Goal: Task Accomplishment & Management: Manage account settings

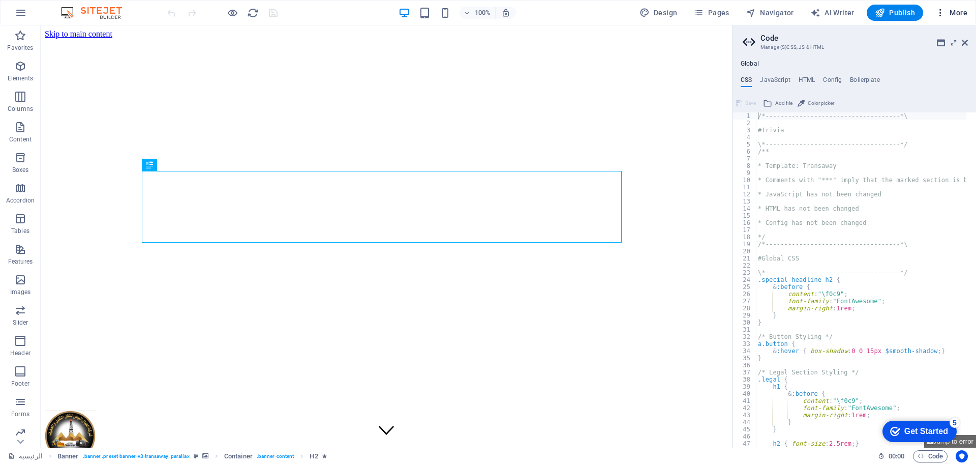
click at [962, 13] on span "More" at bounding box center [951, 13] width 32 height 10
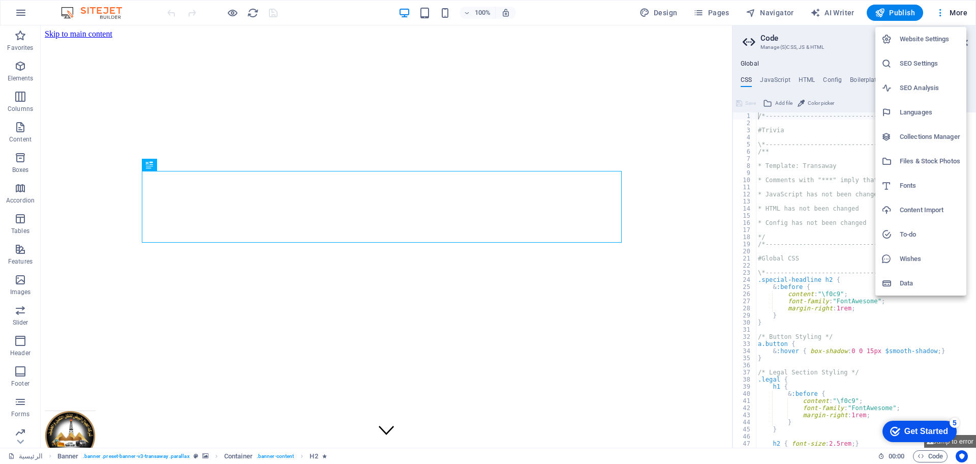
click at [713, 9] on div at bounding box center [488, 232] width 976 height 464
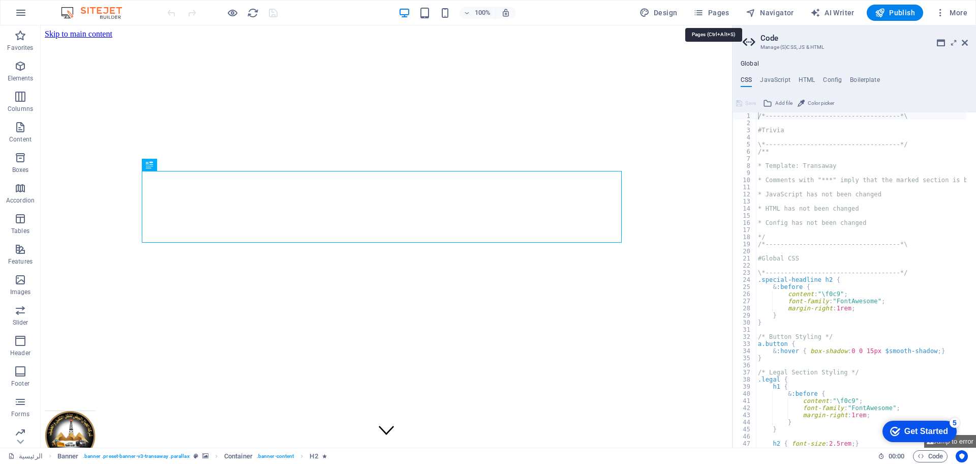
click at [713, 9] on span "Pages" at bounding box center [711, 13] width 36 height 10
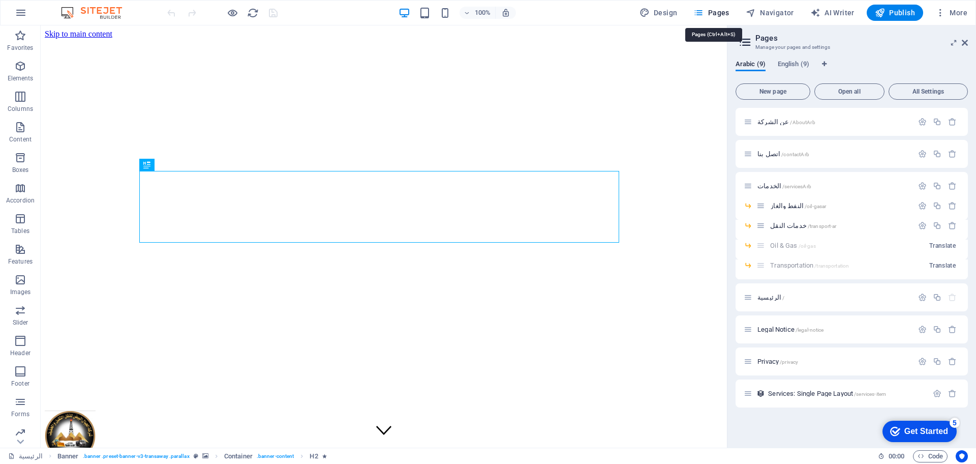
click at [713, 9] on span "Pages" at bounding box center [711, 13] width 36 height 10
click at [680, 9] on button "Design" at bounding box center [658, 13] width 46 height 16
select select "px"
select select "400"
select select "px"
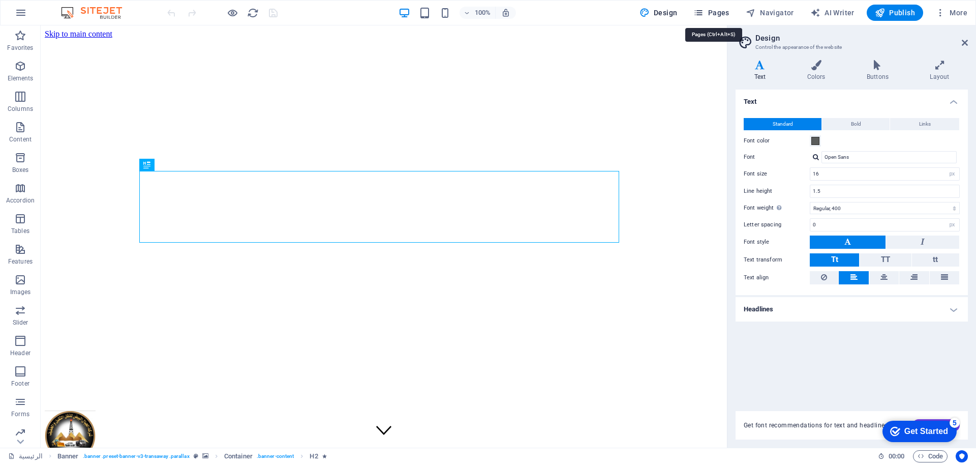
click at [722, 12] on span "Pages" at bounding box center [711, 13] width 36 height 10
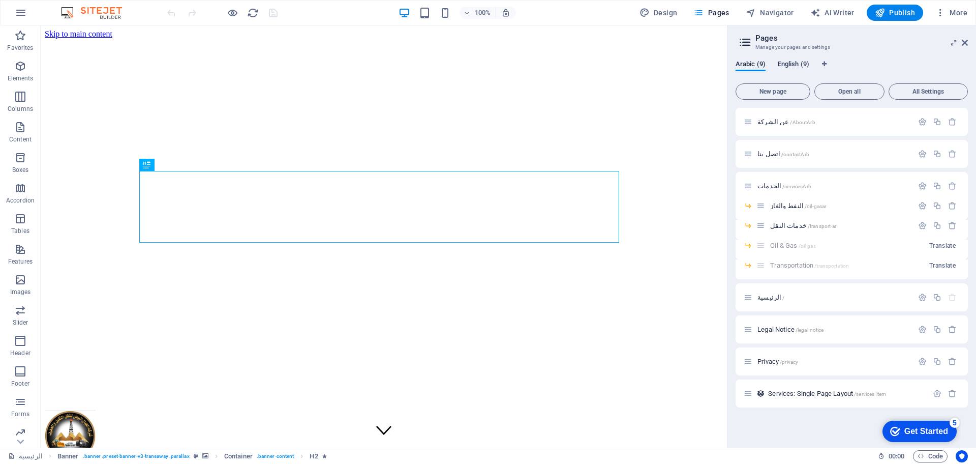
click at [791, 66] on span "English (9)" at bounding box center [794, 65] width 32 height 14
click at [901, 91] on span "All Settings" at bounding box center [928, 91] width 70 height 6
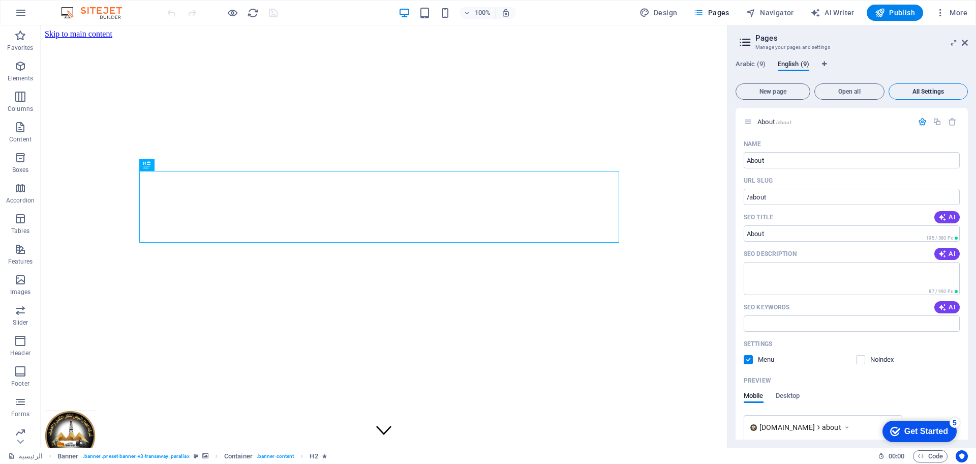
scroll to position [3080, 0]
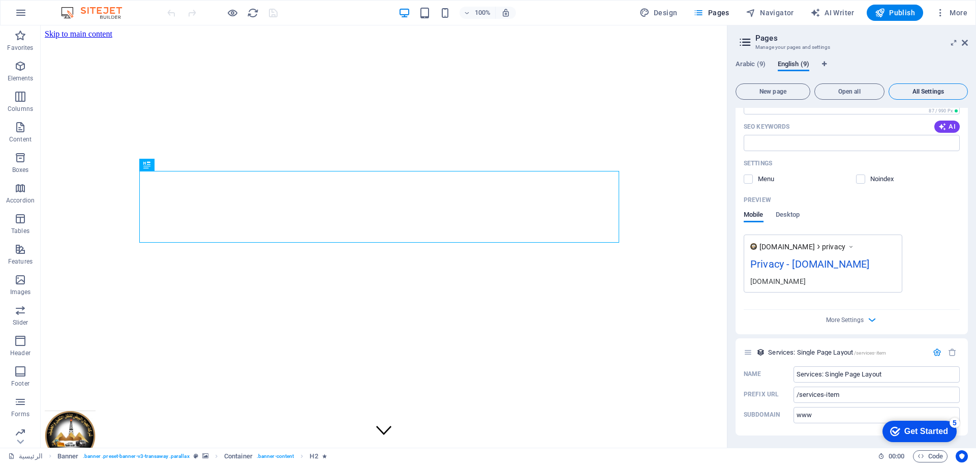
click at [922, 93] on span "All Settings" at bounding box center [928, 91] width 70 height 6
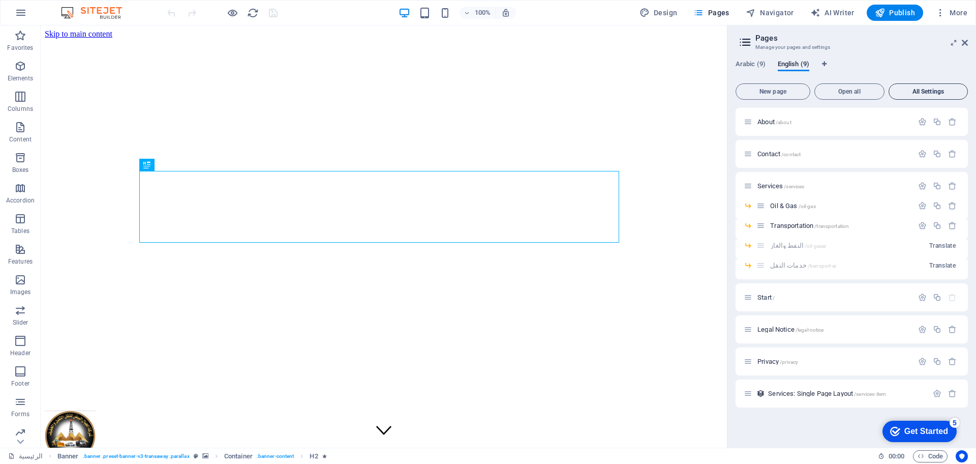
scroll to position [0, 0]
click at [772, 118] on span "About /about" at bounding box center [774, 122] width 34 height 8
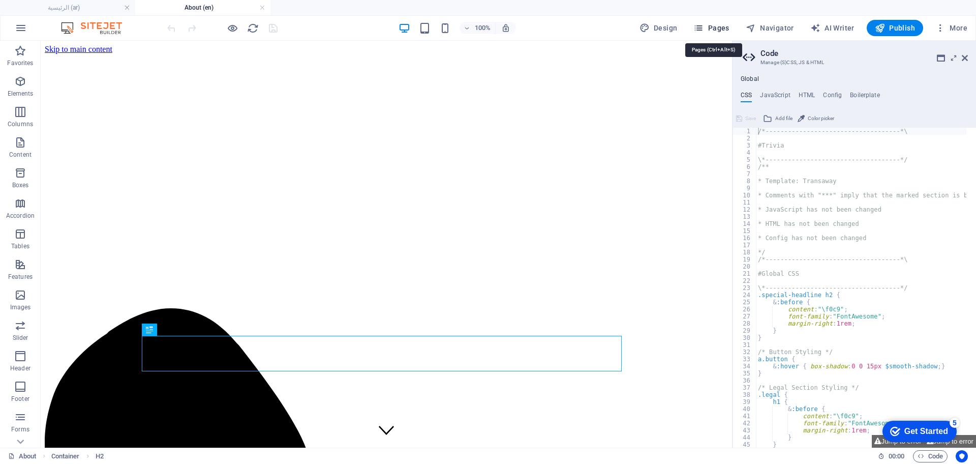
click at [714, 28] on span "Pages" at bounding box center [711, 28] width 36 height 10
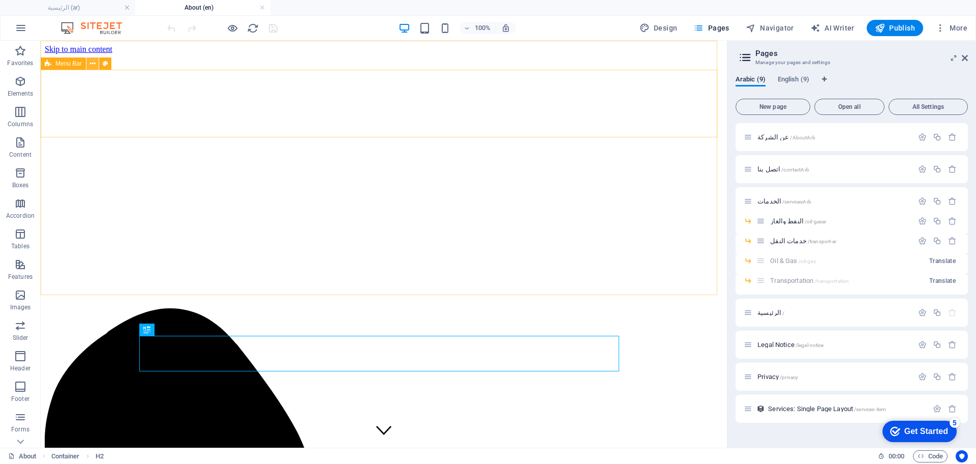
click at [90, 66] on icon at bounding box center [93, 63] width 6 height 11
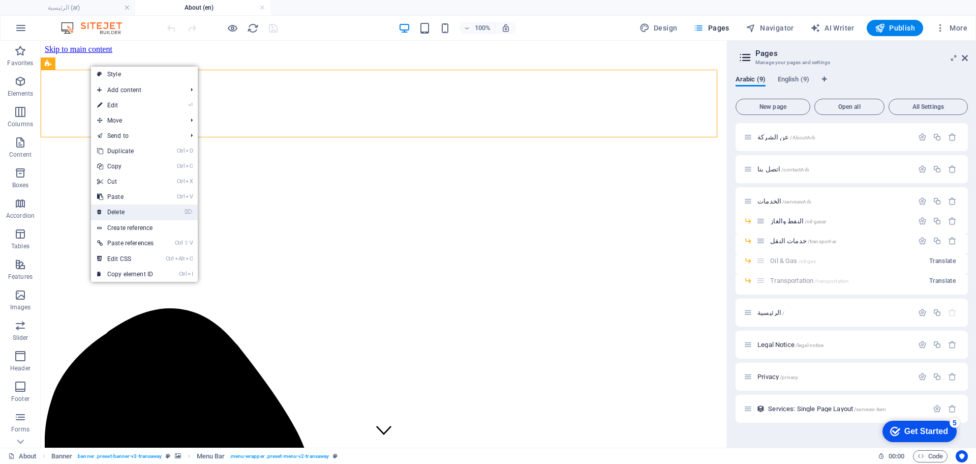
click at [131, 217] on link "⌦ Delete" at bounding box center [125, 211] width 69 height 15
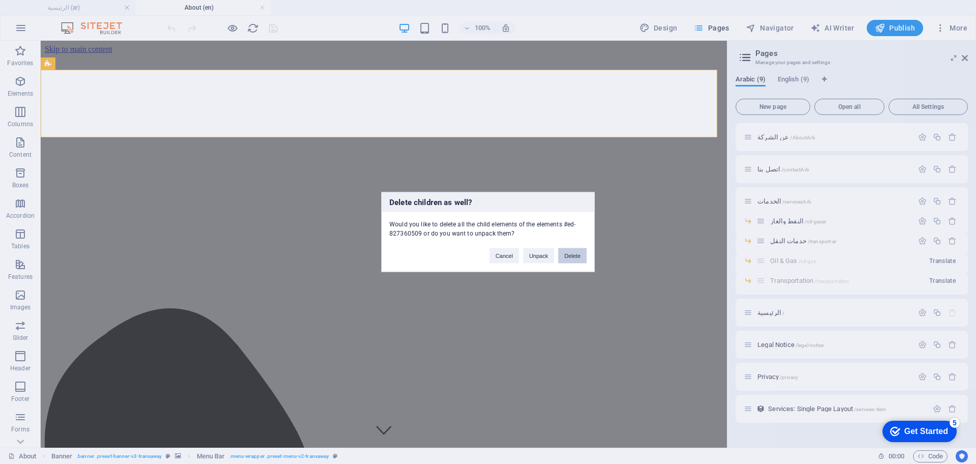
click at [571, 255] on button "Delete" at bounding box center [572, 255] width 28 height 15
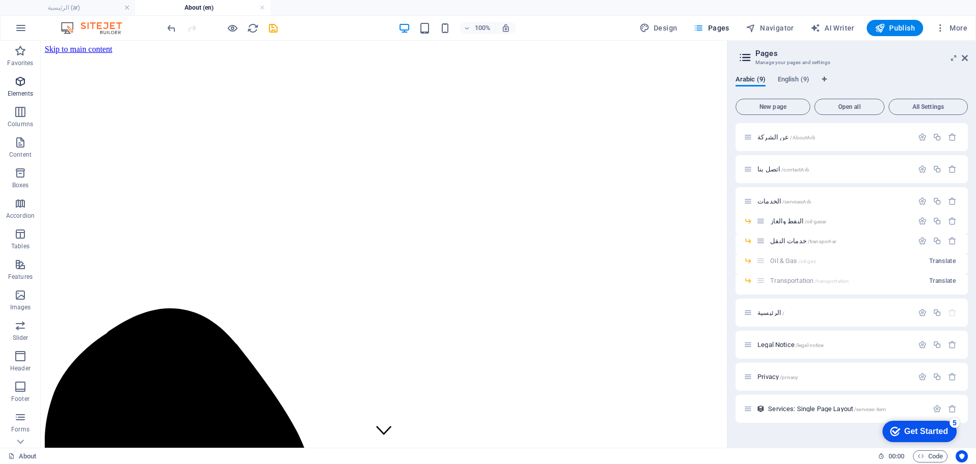
click at [24, 79] on icon "button" at bounding box center [20, 81] width 12 height 12
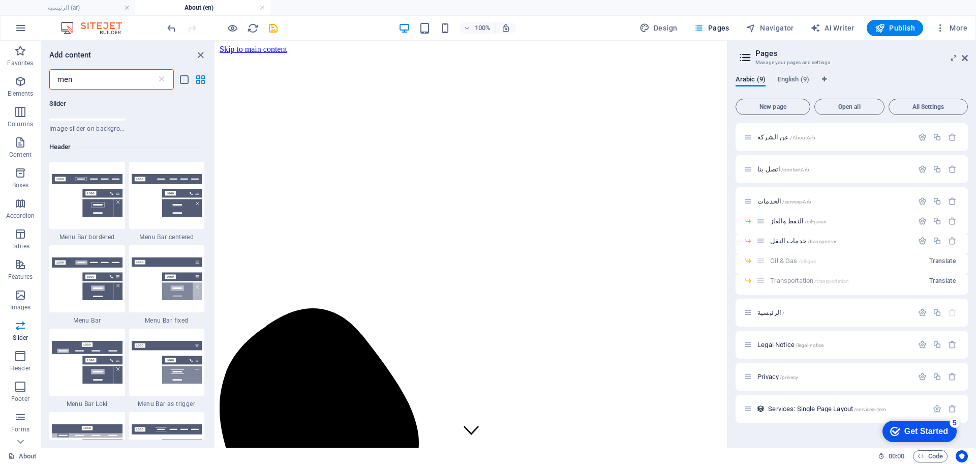
scroll to position [259, 0]
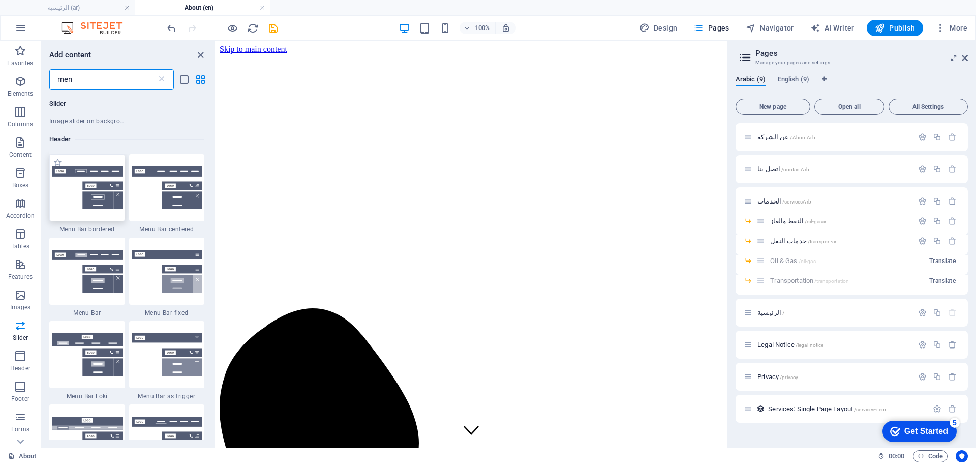
type input "men"
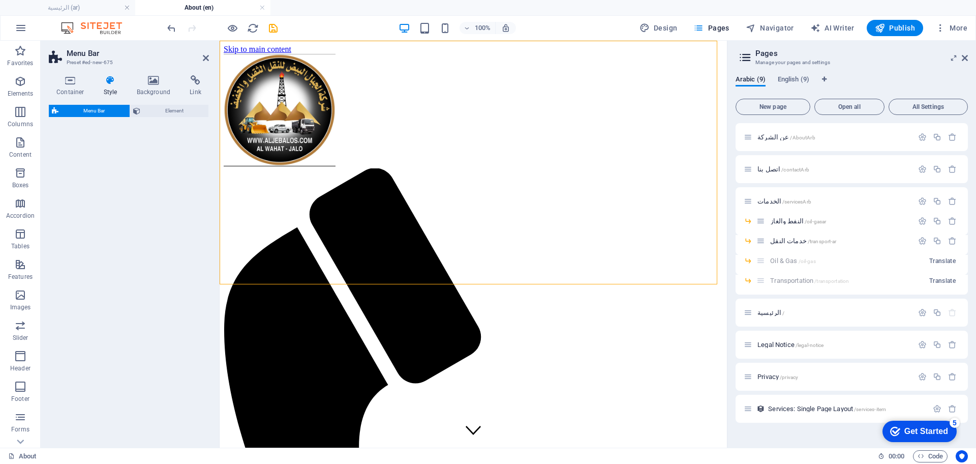
select select "rem"
select select "preset-menu-v2-border"
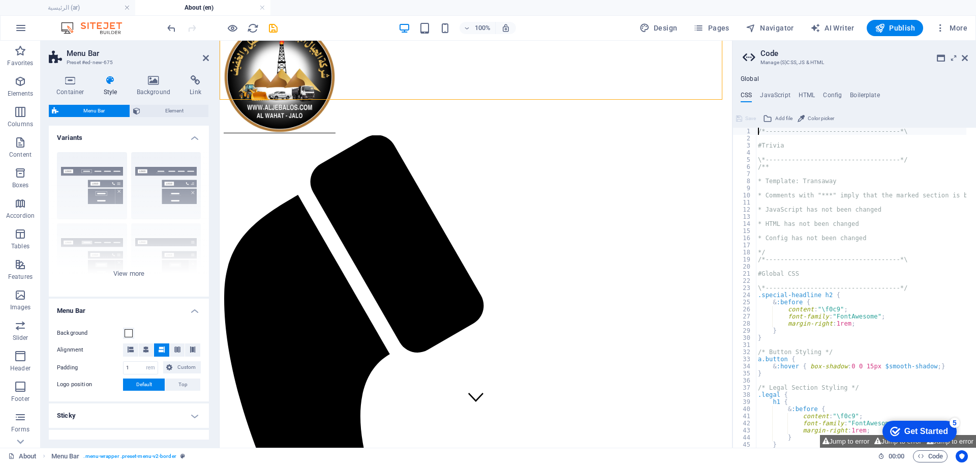
scroll to position [0, 0]
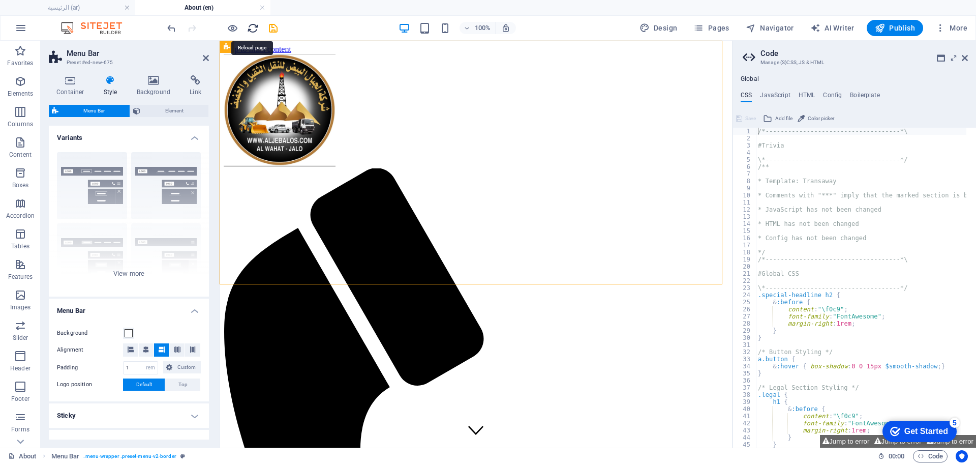
drag, startPoint x: 254, startPoint y: 34, endPoint x: 501, endPoint y: 29, distance: 247.0
click at [254, 34] on icon "reload" at bounding box center [253, 28] width 12 height 12
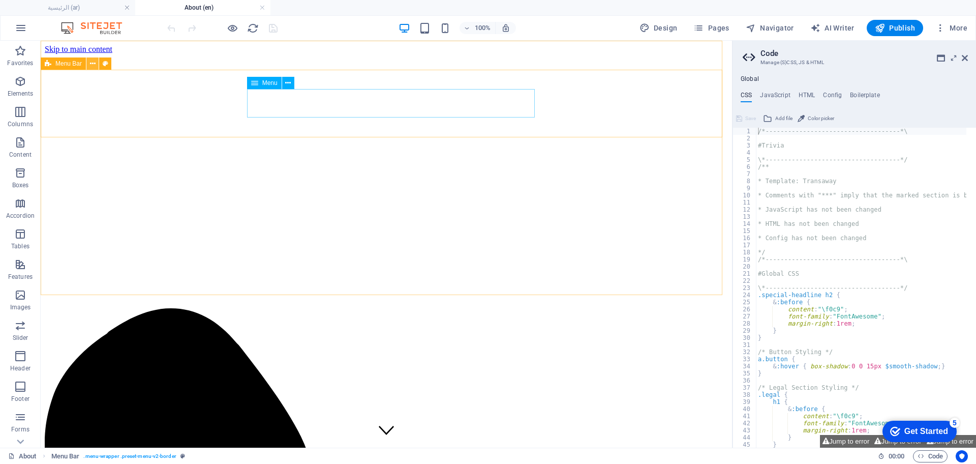
click at [92, 61] on icon at bounding box center [93, 63] width 6 height 11
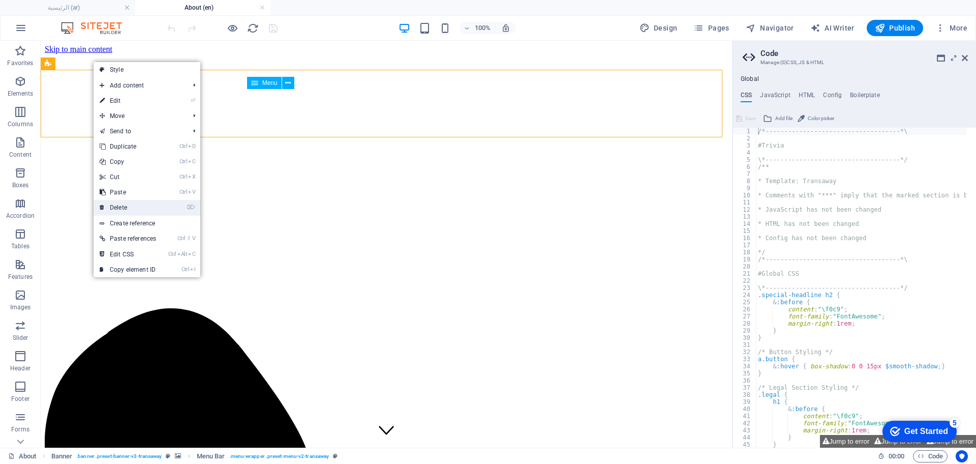
click at [137, 203] on link "⌦ Delete" at bounding box center [128, 207] width 69 height 15
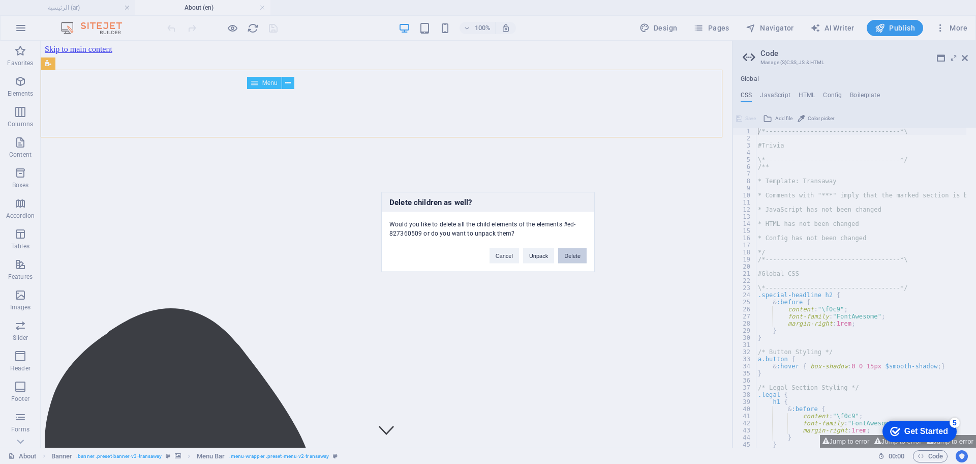
click at [569, 258] on button "Delete" at bounding box center [572, 255] width 28 height 15
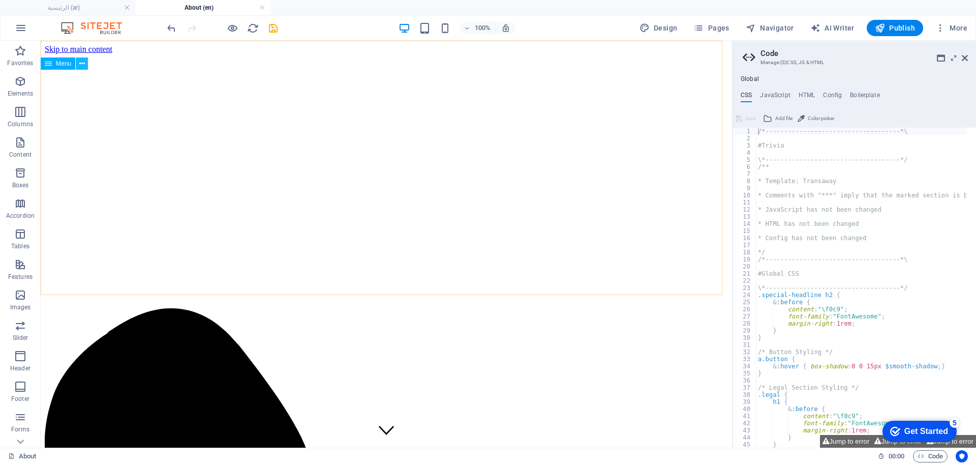
click at [85, 64] on button at bounding box center [82, 63] width 12 height 12
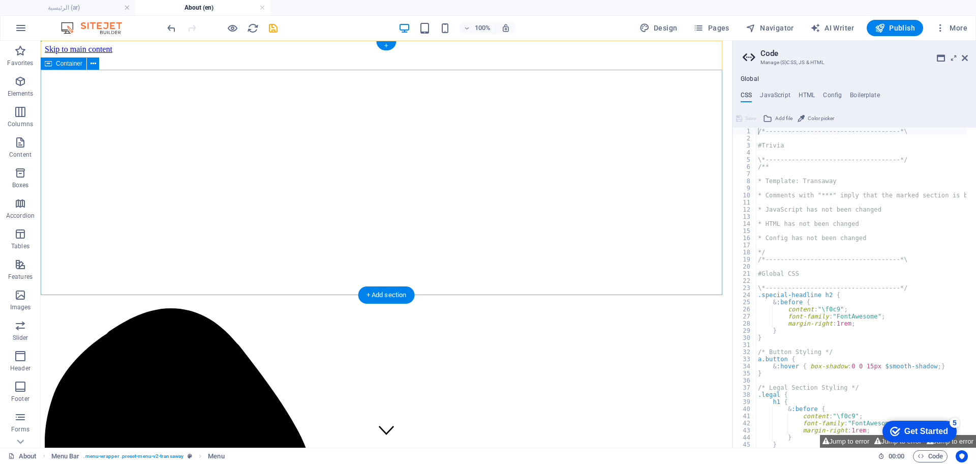
click at [94, 60] on icon at bounding box center [93, 63] width 6 height 11
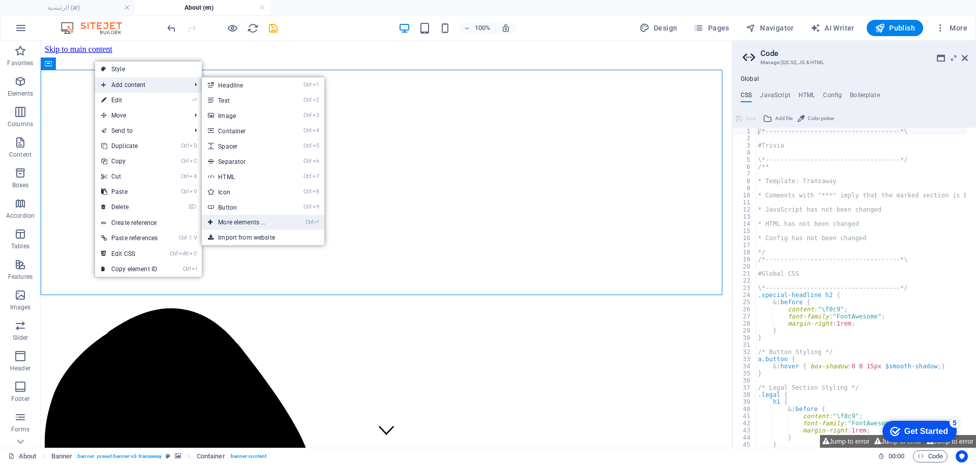
click at [267, 220] on link "Ctrl ⏎ More elements ..." at bounding box center [244, 221] width 84 height 15
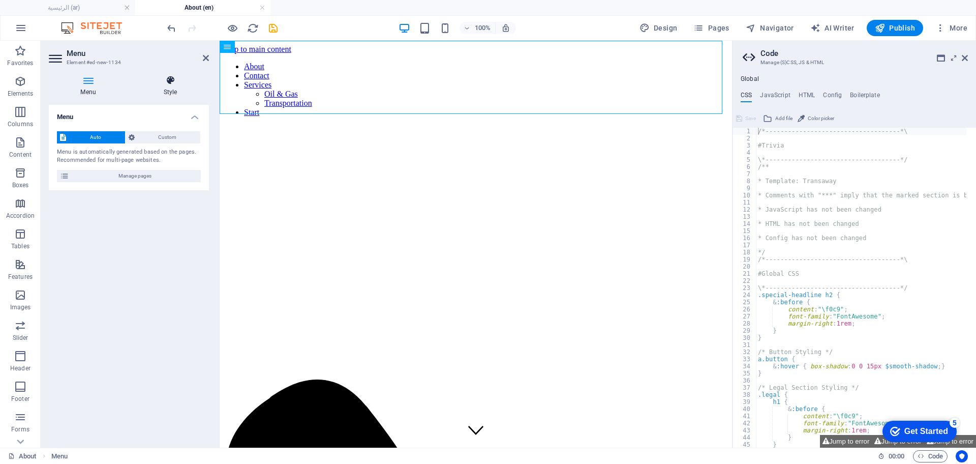
click at [181, 88] on h4 "Style" at bounding box center [170, 85] width 77 height 21
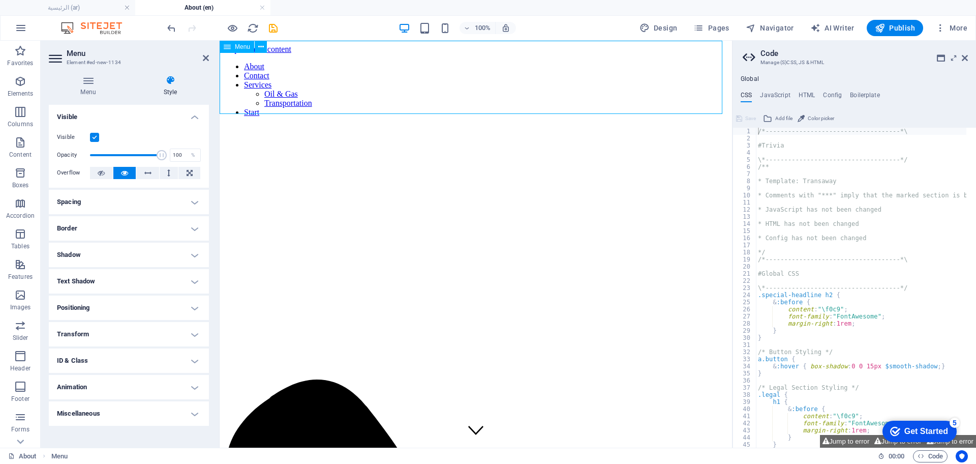
click at [302, 78] on nav "About Contact Services Oil & Gas Transportation Start" at bounding box center [476, 89] width 504 height 55
click at [263, 49] on icon at bounding box center [261, 47] width 6 height 11
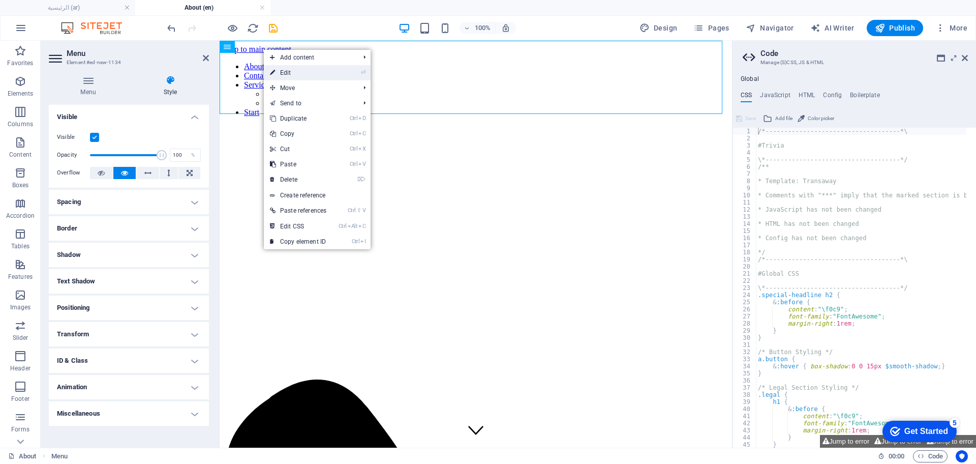
click at [288, 72] on link "⏎ Edit" at bounding box center [298, 72] width 69 height 15
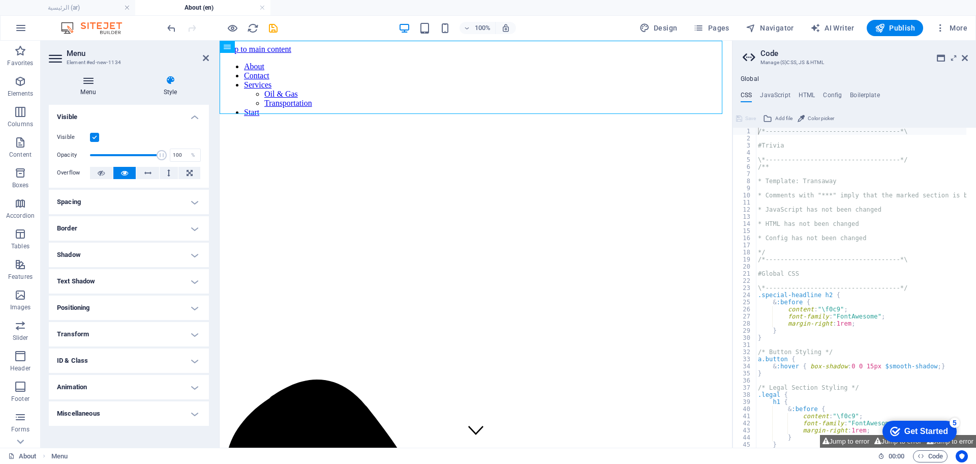
click at [84, 79] on icon at bounding box center [88, 80] width 79 height 10
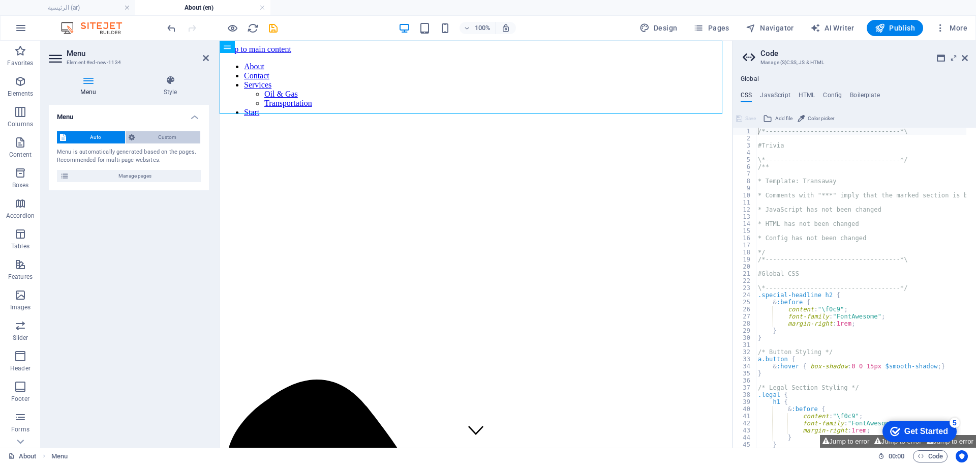
click at [151, 140] on span "Custom" at bounding box center [168, 137] width 60 height 12
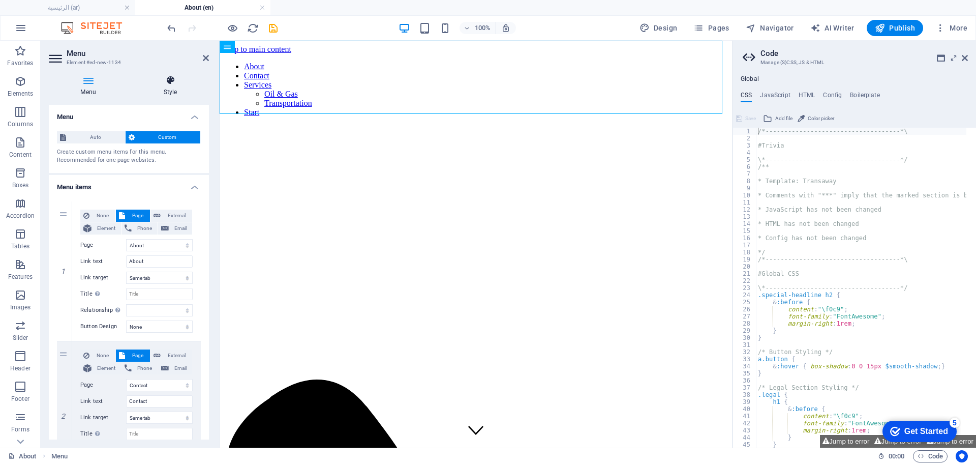
click at [174, 89] on h4 "Style" at bounding box center [170, 85] width 77 height 21
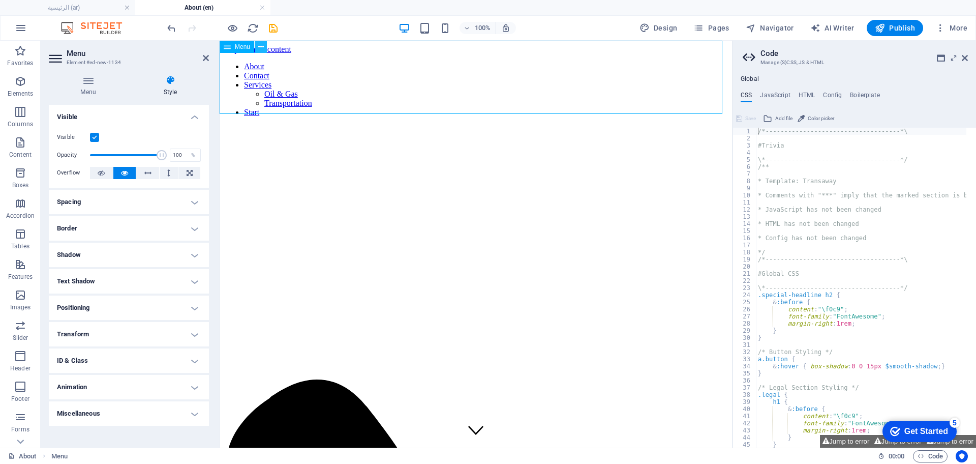
click at [261, 44] on icon at bounding box center [261, 47] width 6 height 11
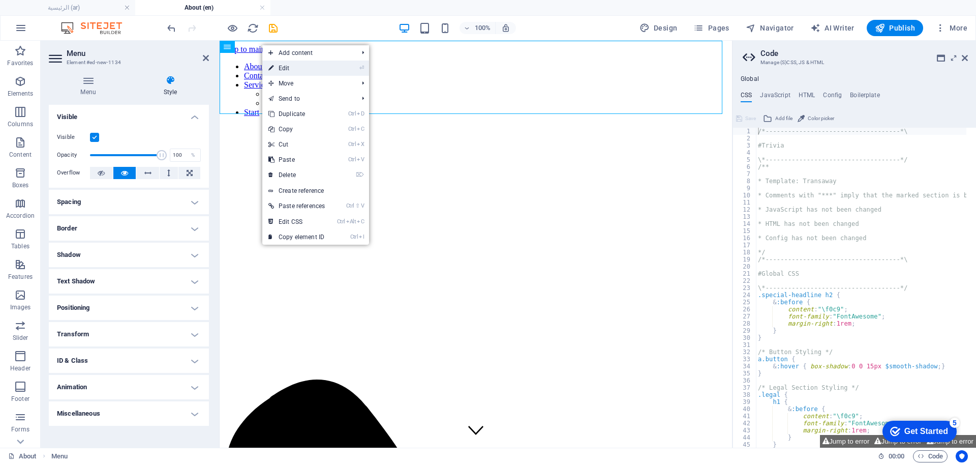
click at [293, 66] on link "⏎ Edit" at bounding box center [296, 67] width 69 height 15
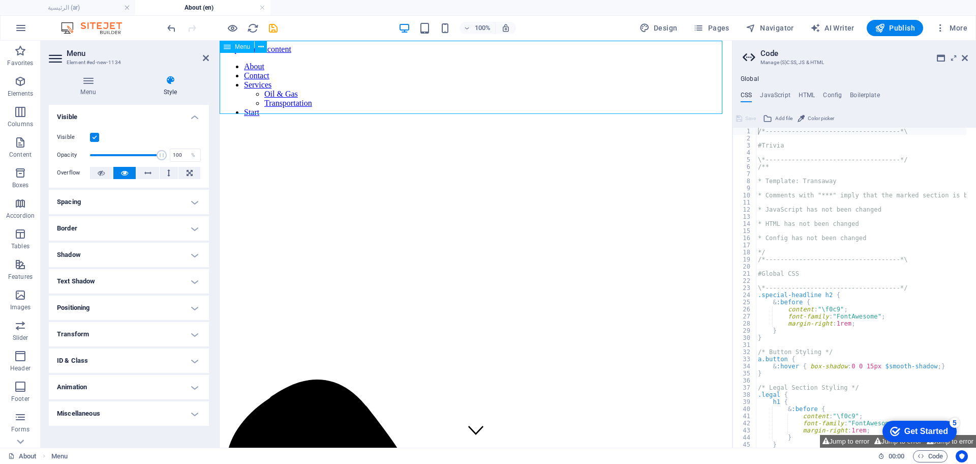
click at [240, 47] on span "Menu" at bounding box center [242, 47] width 15 height 6
click at [166, 31] on icon "undo" at bounding box center [172, 28] width 12 height 12
click at [174, 29] on icon "undo" at bounding box center [172, 28] width 12 height 12
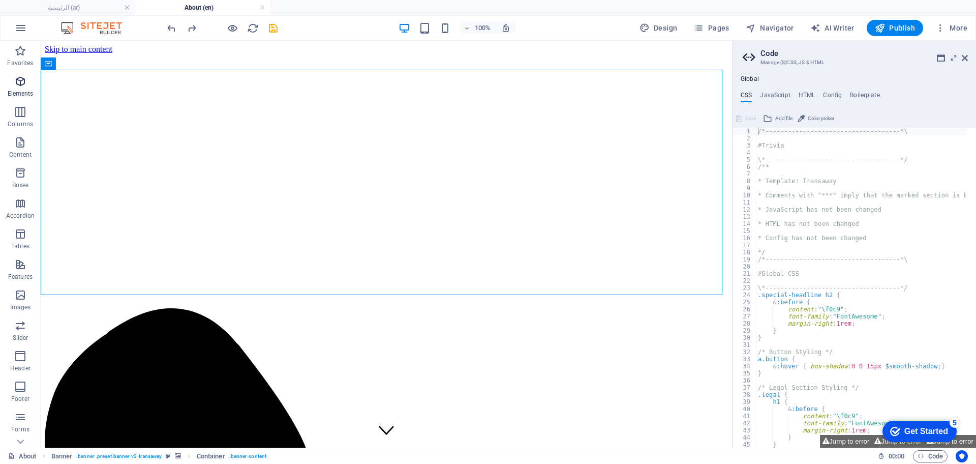
click at [14, 82] on icon "button" at bounding box center [20, 81] width 12 height 12
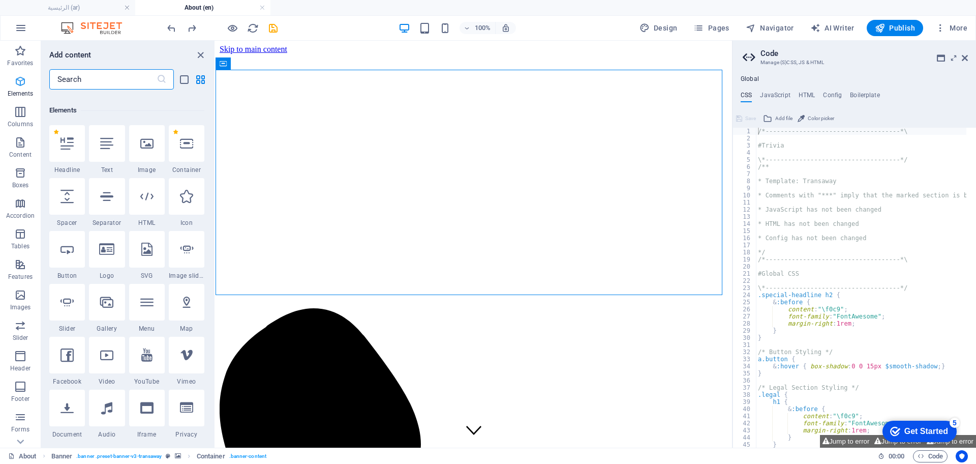
scroll to position [108, 0]
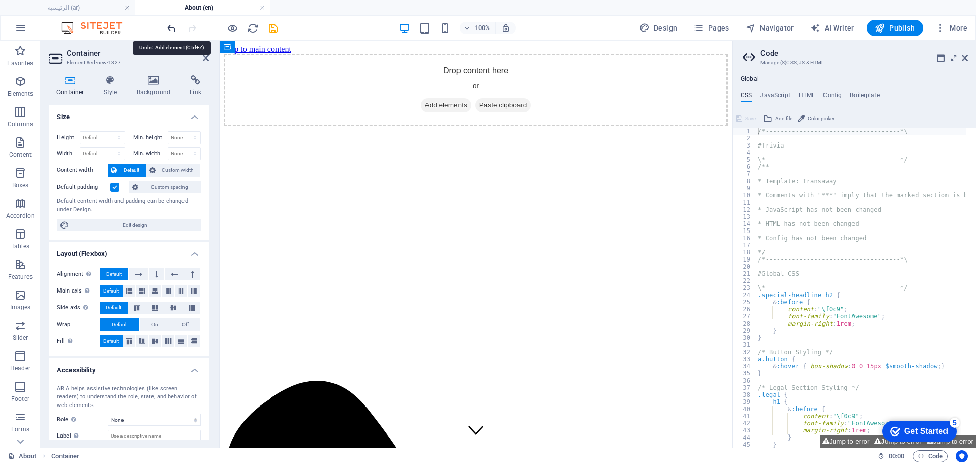
click at [171, 33] on icon "undo" at bounding box center [172, 28] width 12 height 12
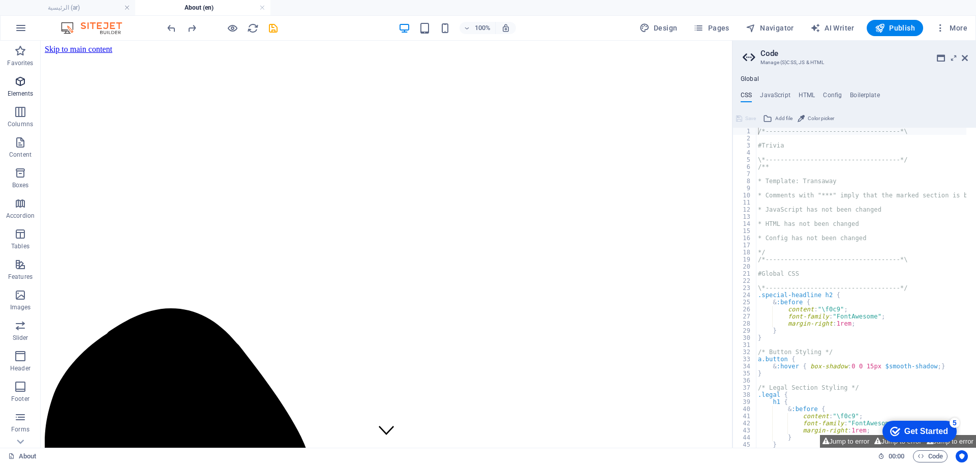
click at [18, 83] on icon "button" at bounding box center [20, 81] width 12 height 12
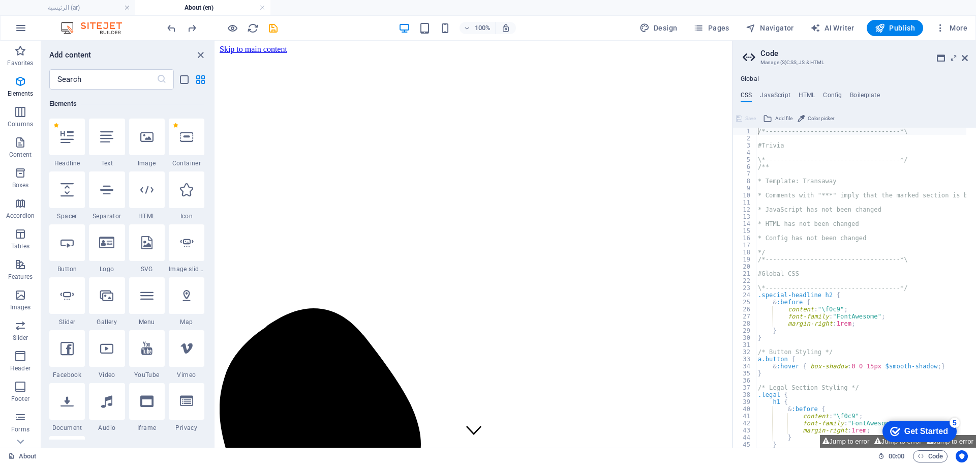
drag, startPoint x: 206, startPoint y: 167, endPoint x: 205, endPoint y: 218, distance: 50.8
click at [205, 218] on div "Favorites 1 Star Headline 1 Star Container Elements 1 Star Headline 1 Star Text…" at bounding box center [127, 264] width 173 height 350
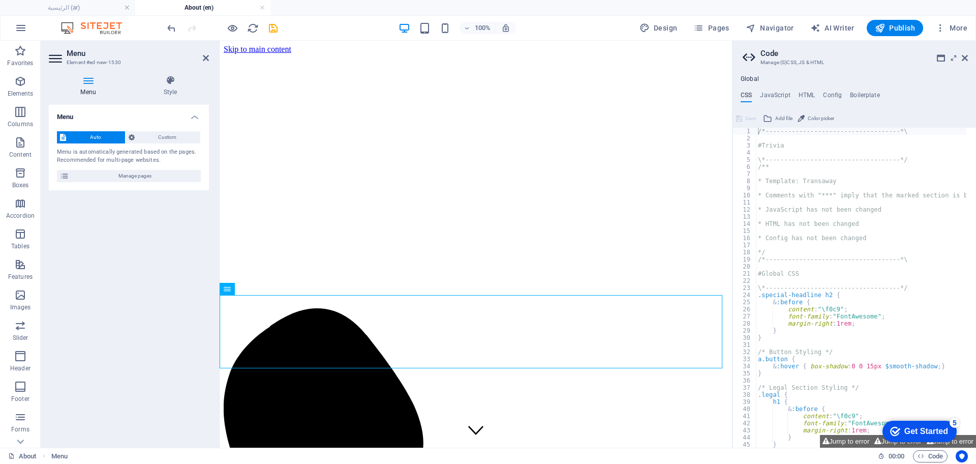
click at [171, 35] on div at bounding box center [222, 28] width 114 height 16
click at [171, 29] on icon "undo" at bounding box center [172, 28] width 12 height 12
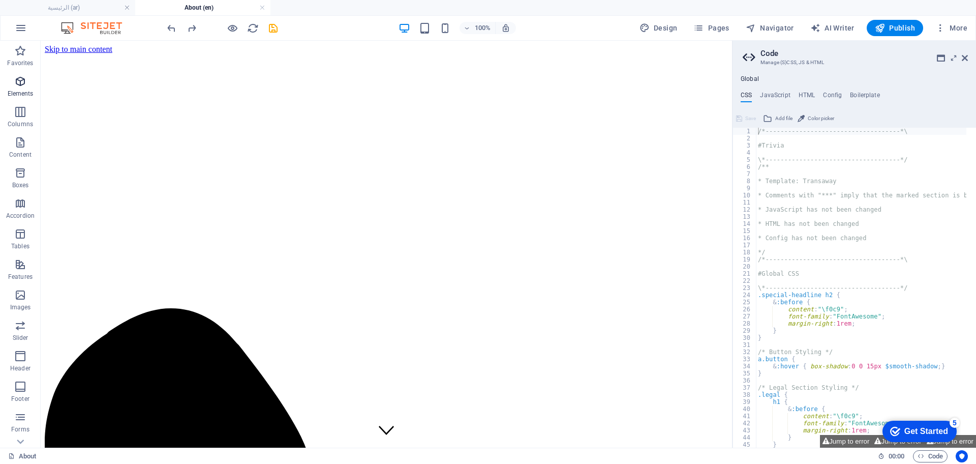
click at [22, 89] on p "Elements" at bounding box center [21, 93] width 26 height 8
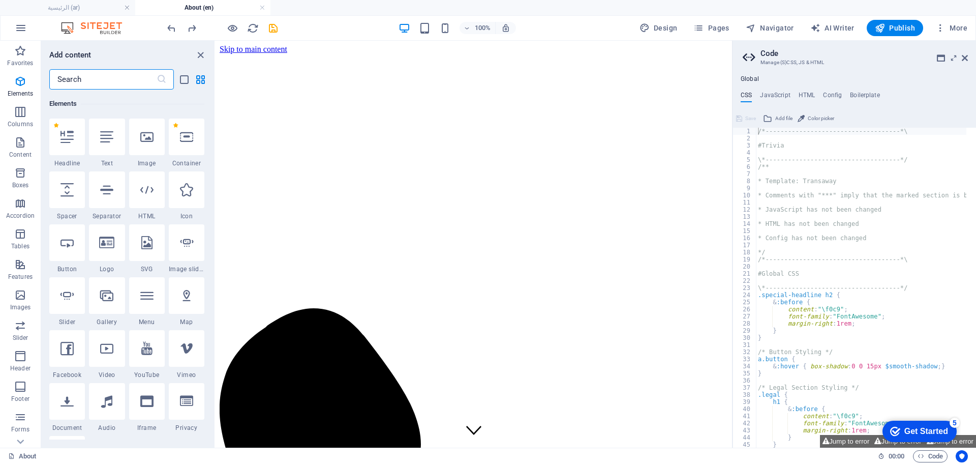
click at [129, 85] on input "text" at bounding box center [102, 79] width 107 height 20
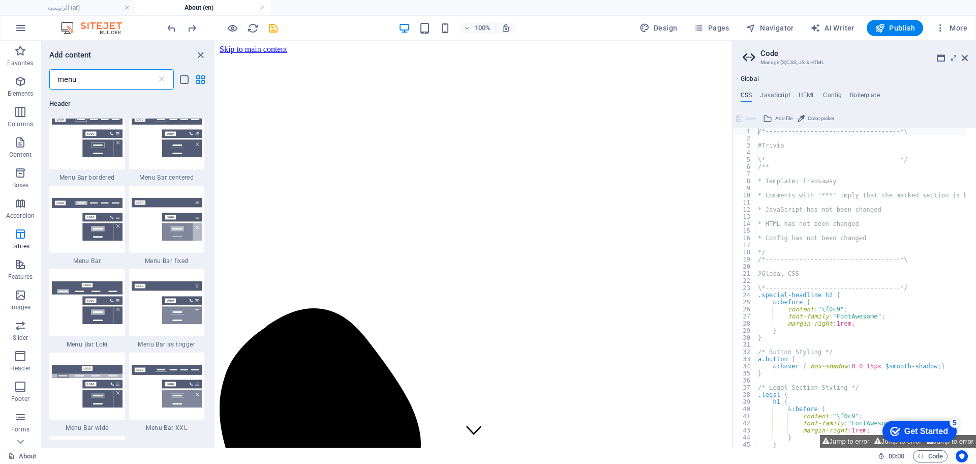
scroll to position [373, 0]
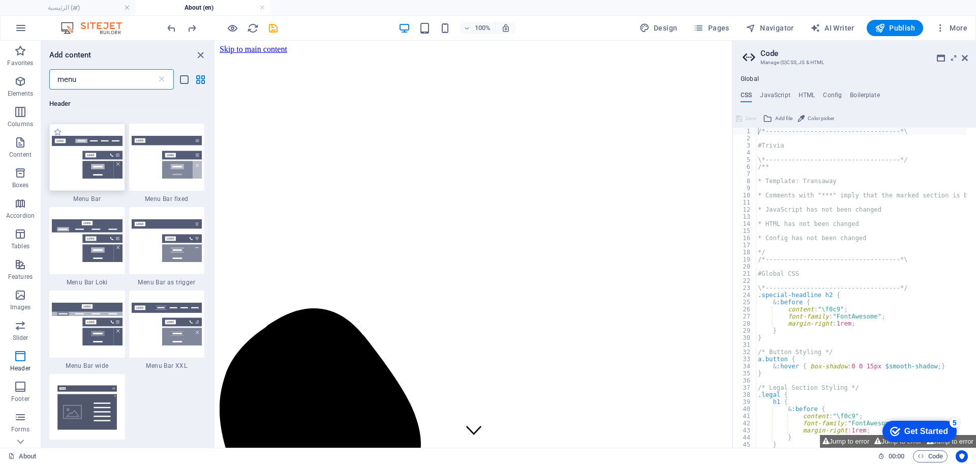
type input "menu"
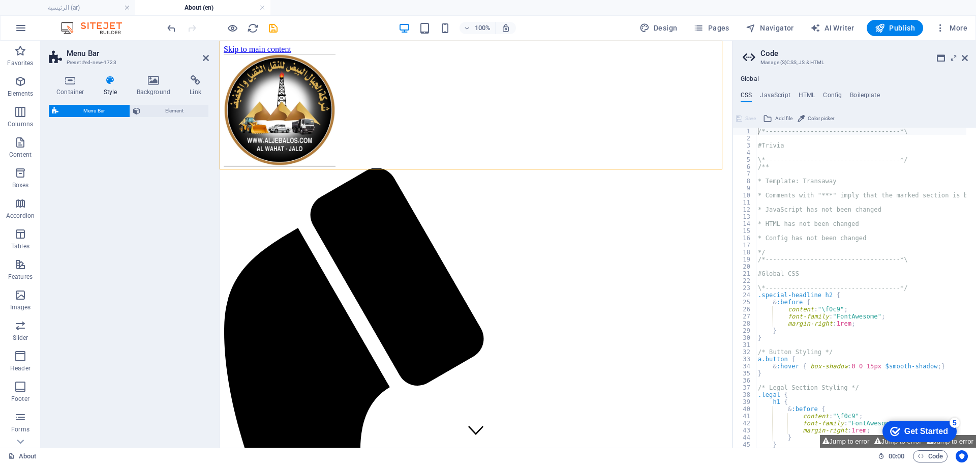
select select "rem"
select select "preset-menu-v2-default"
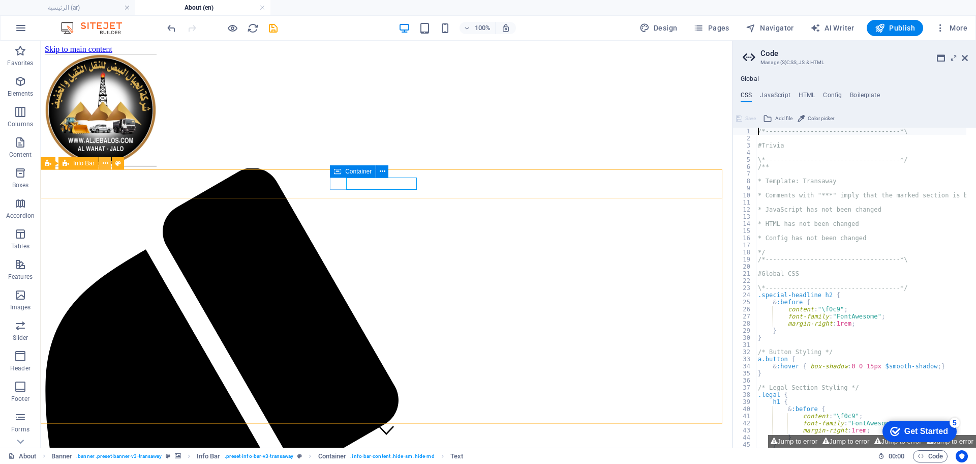
click at [103, 164] on icon at bounding box center [106, 163] width 6 height 11
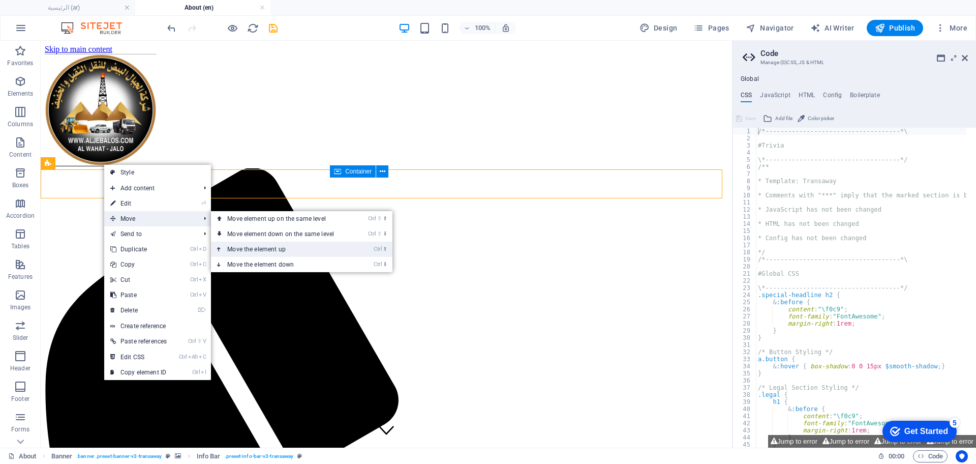
click at [264, 246] on link "Ctrl ⬆ Move the element up" at bounding box center [282, 248] width 143 height 15
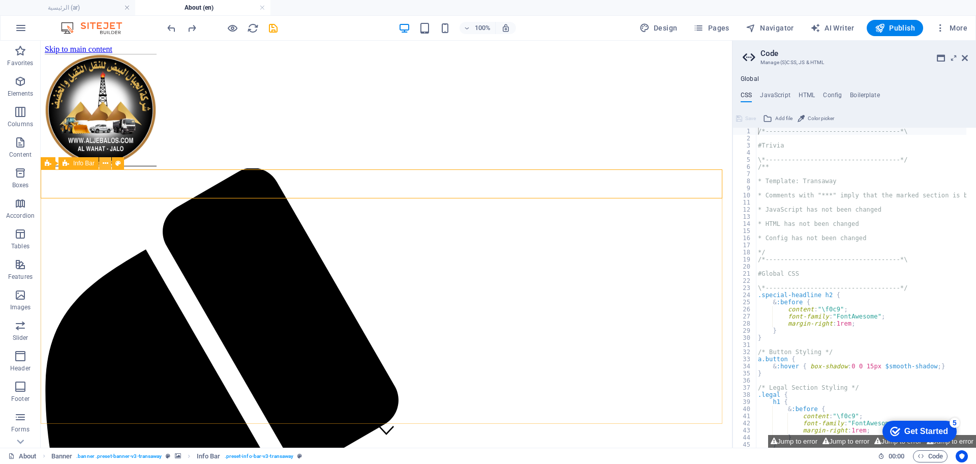
click at [104, 164] on icon at bounding box center [106, 163] width 6 height 11
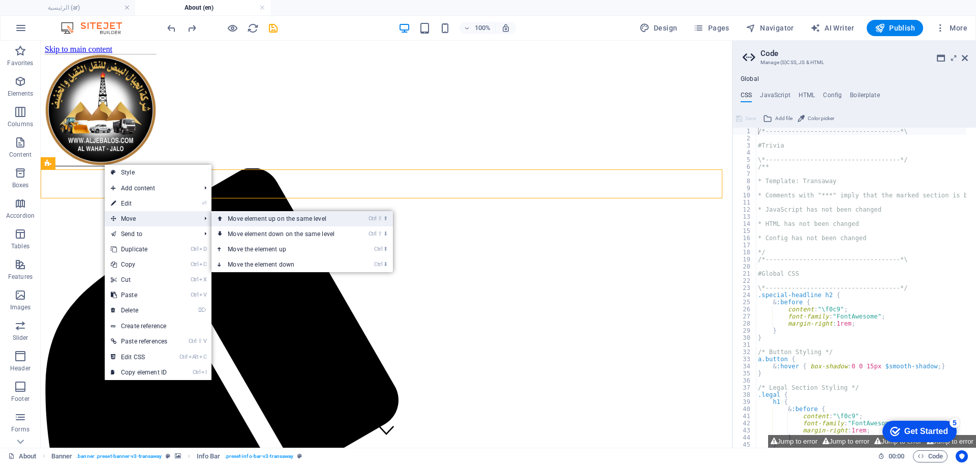
click at [259, 217] on link "Ctrl ⇧ ⬆ Move element up on the same level" at bounding box center [282, 218] width 143 height 15
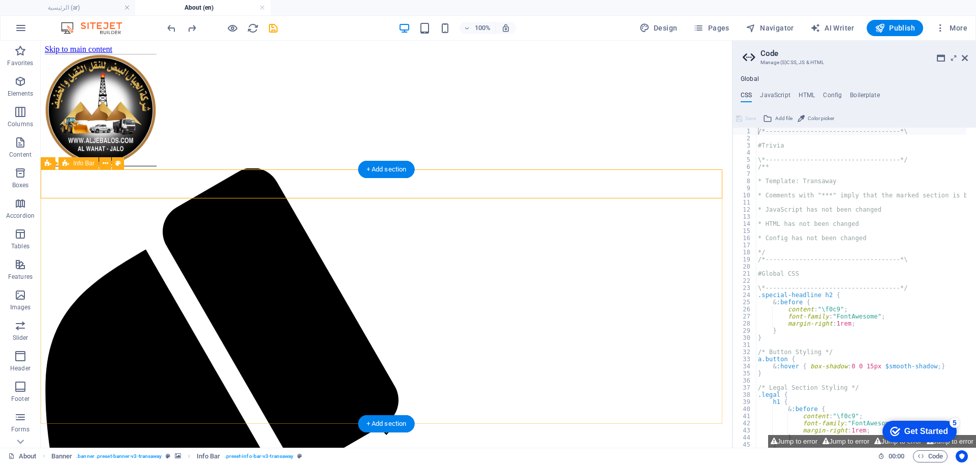
click at [103, 164] on icon at bounding box center [106, 163] width 6 height 11
click at [105, 163] on icon at bounding box center [106, 163] width 6 height 11
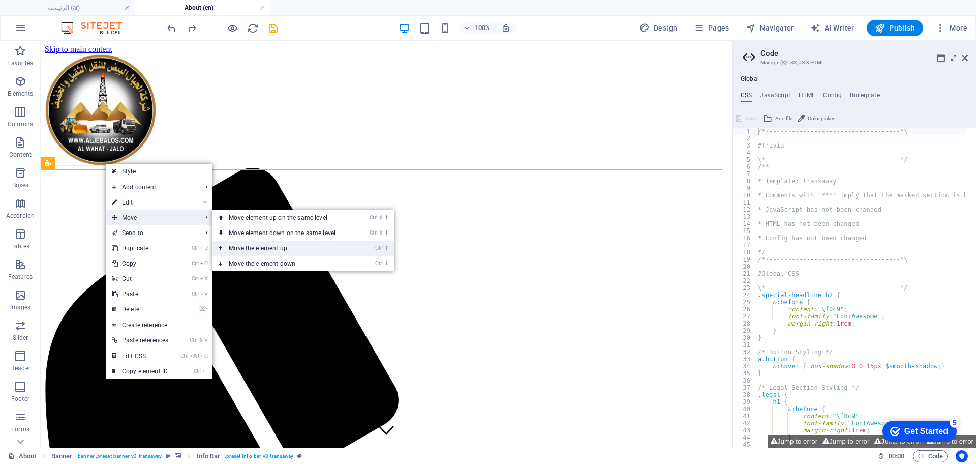
click at [266, 249] on link "Ctrl ⬆ Move the element up" at bounding box center [283, 247] width 143 height 15
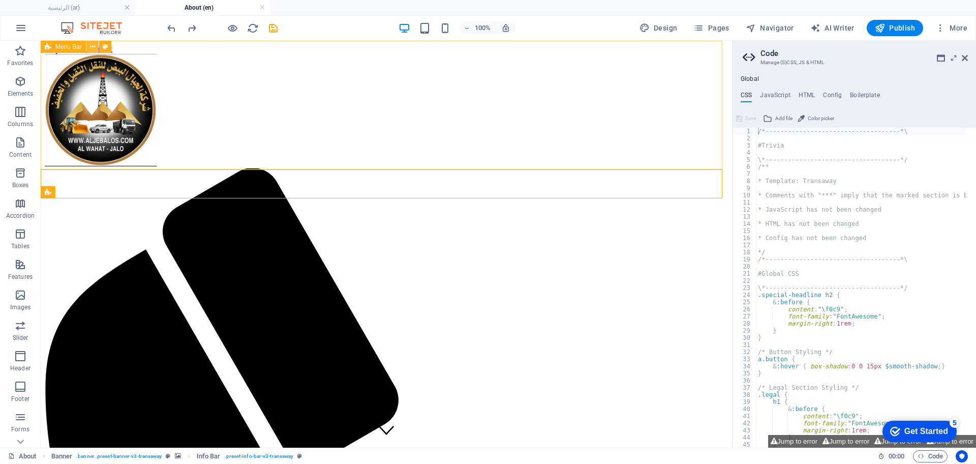
click at [95, 47] on icon at bounding box center [93, 47] width 6 height 11
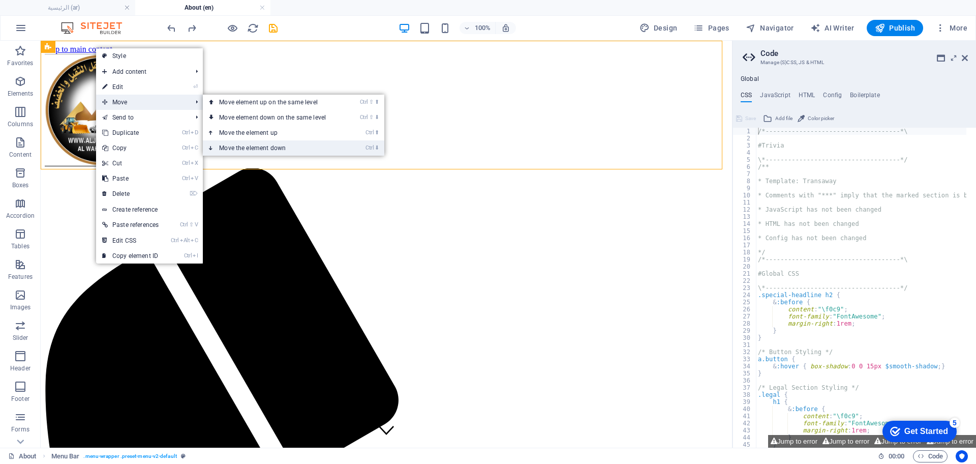
click at [261, 142] on link "Ctrl ⬇ Move the element down" at bounding box center [274, 147] width 143 height 15
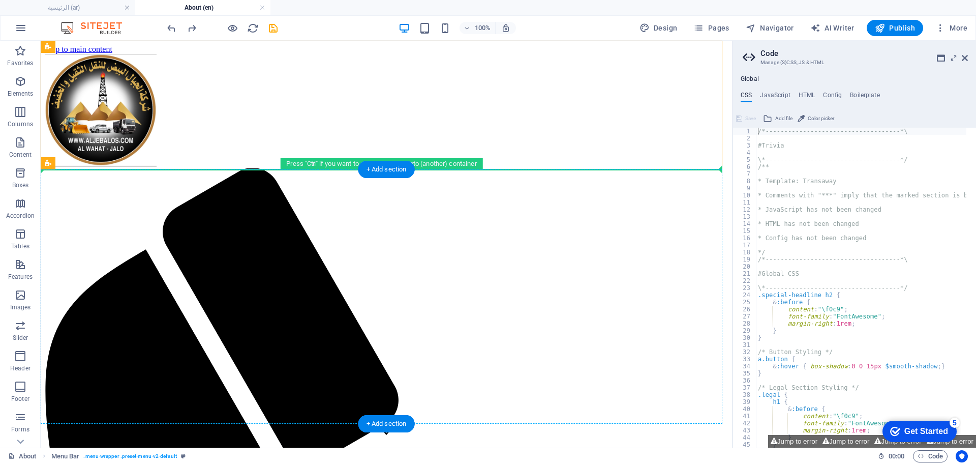
drag, startPoint x: 94, startPoint y: 75, endPoint x: 171, endPoint y: 174, distance: 126.0
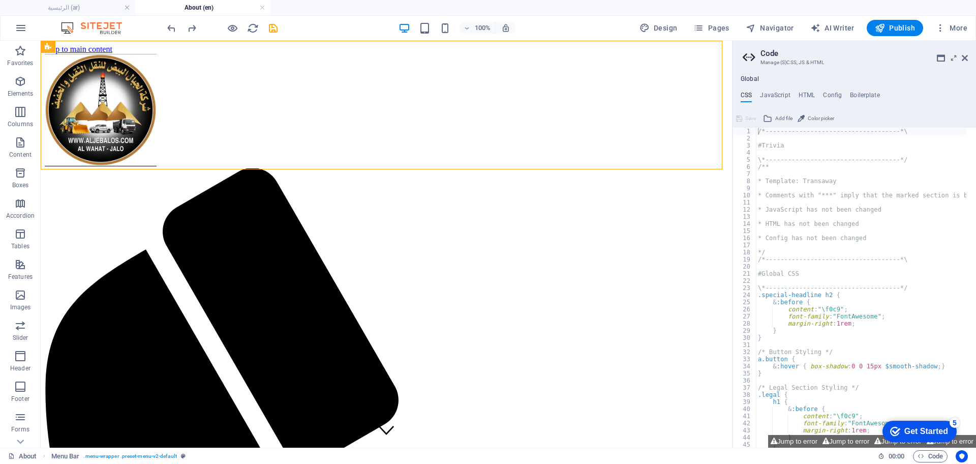
drag, startPoint x: 179, startPoint y: 174, endPoint x: 176, endPoint y: 39, distance: 135.2
drag, startPoint x: 88, startPoint y: 203, endPoint x: 62, endPoint y: 59, distance: 146.2
click at [87, 160] on icon at bounding box center [86, 163] width 6 height 11
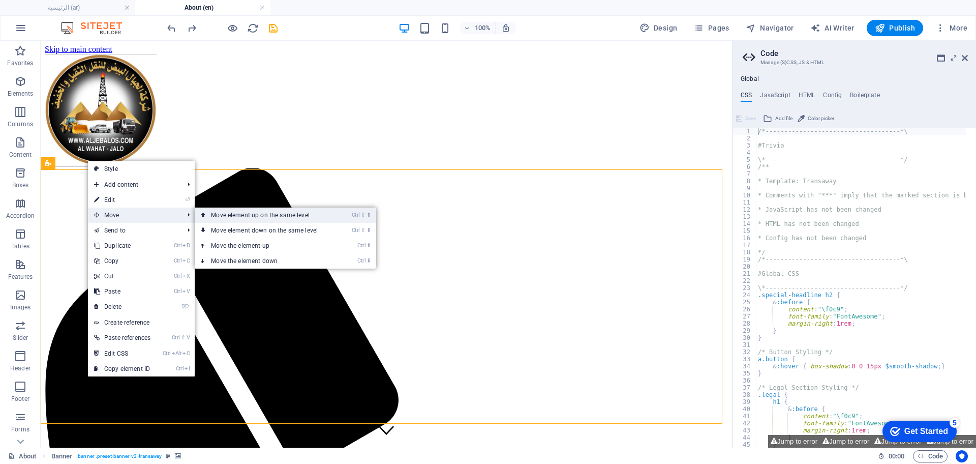
click at [250, 219] on link "Ctrl ⇧ ⬆ Move element up on the same level" at bounding box center [266, 214] width 143 height 15
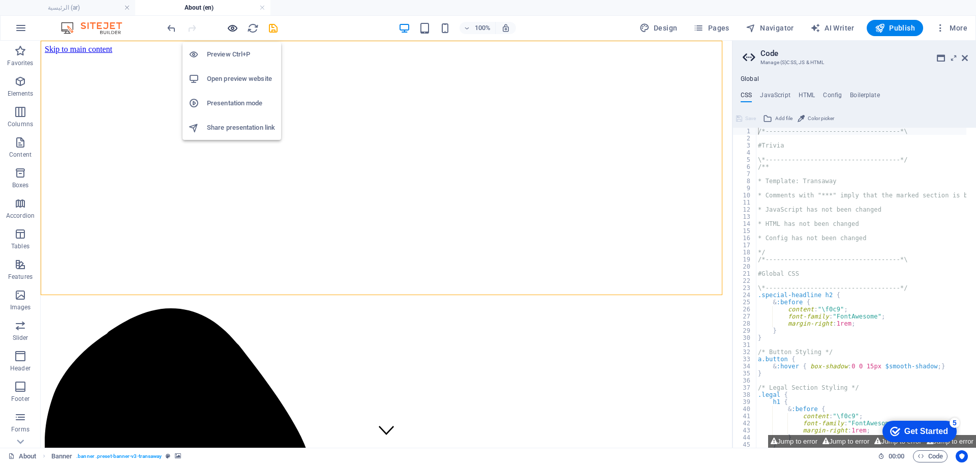
click at [232, 28] on icon "button" at bounding box center [233, 28] width 12 height 12
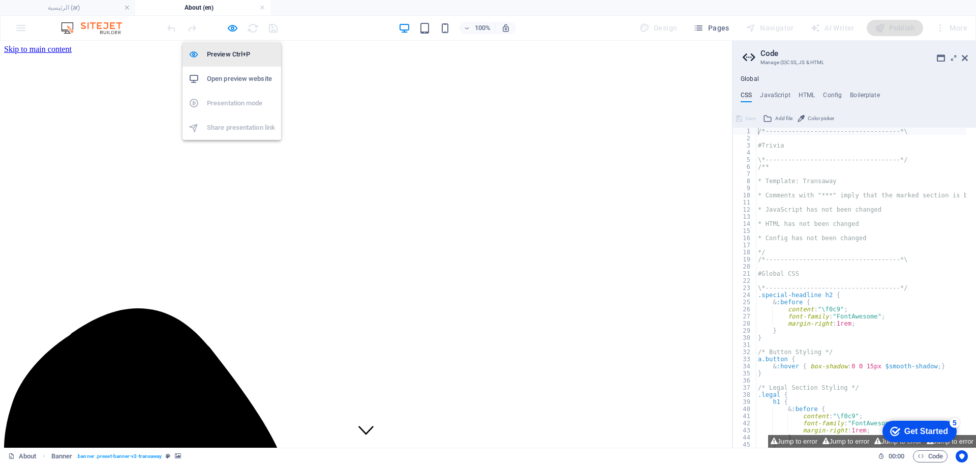
click at [234, 49] on h6 "Preview Ctrl+P" at bounding box center [241, 54] width 68 height 12
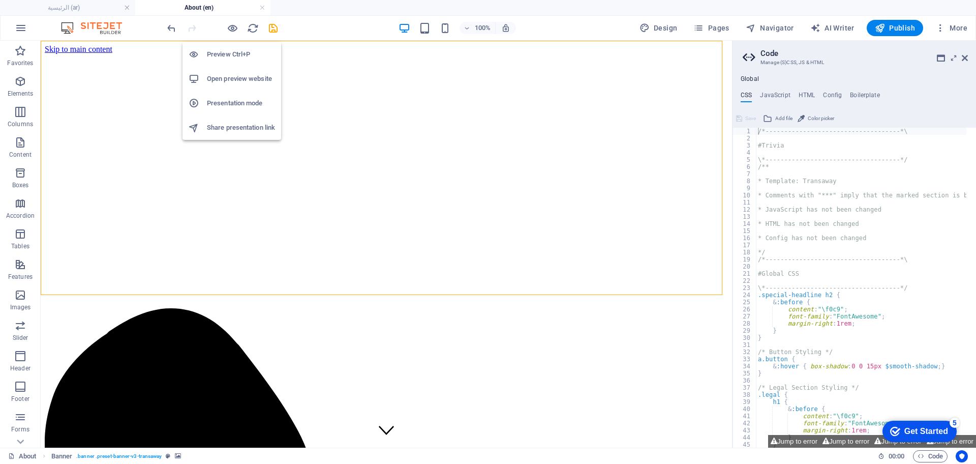
click at [234, 49] on h6 "Preview Ctrl+P" at bounding box center [241, 54] width 68 height 12
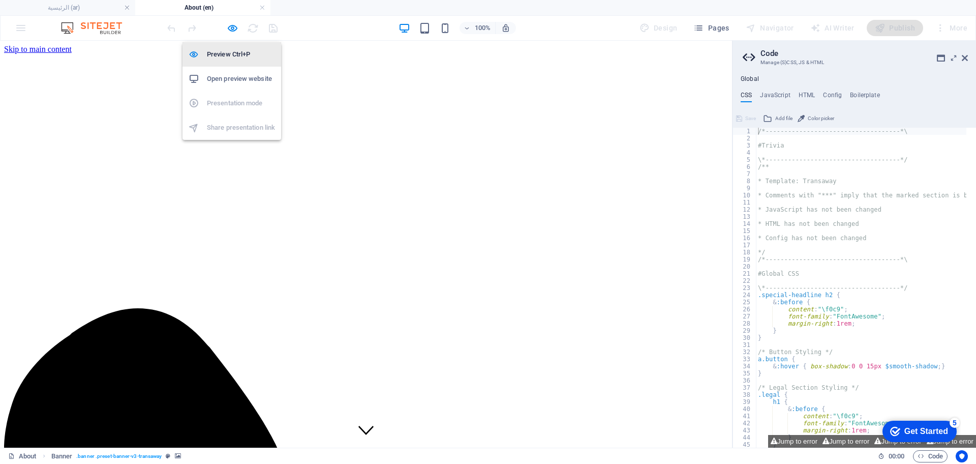
click at [249, 55] on h6 "Preview Ctrl+P" at bounding box center [241, 54] width 68 height 12
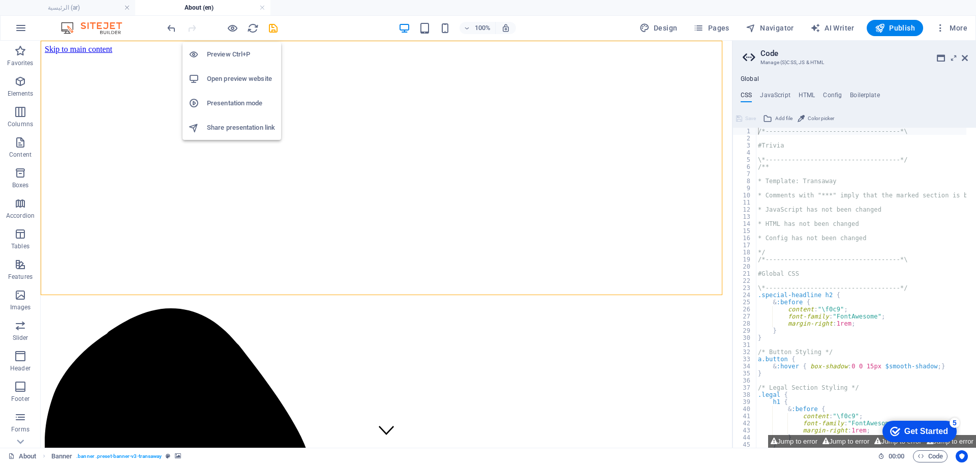
drag, startPoint x: 229, startPoint y: 29, endPoint x: 230, endPoint y: 61, distance: 31.5
click at [230, 61] on body "[DOMAIN_NAME] الرئيسية (ar) About (en) Favorites Elements Columns Content Boxes…" at bounding box center [488, 232] width 976 height 464
click at [230, 61] on li "Preview Ctrl+P" at bounding box center [231, 54] width 99 height 24
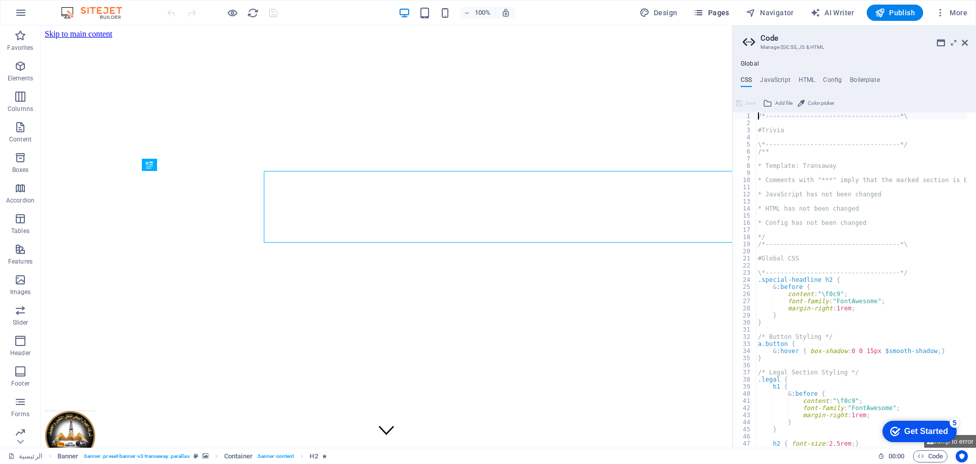
click at [722, 18] on button "Pages" at bounding box center [711, 13] width 44 height 16
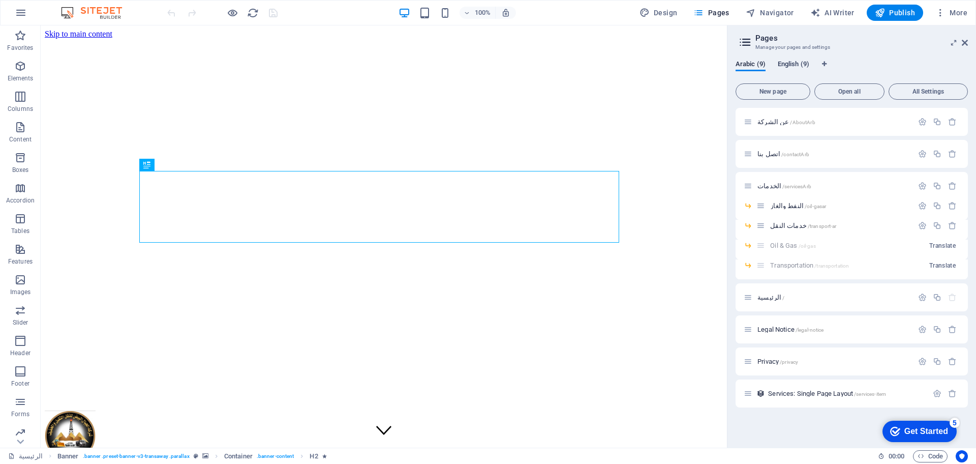
click at [788, 60] on span "English (9)" at bounding box center [794, 65] width 32 height 14
click at [774, 297] on span "/" at bounding box center [774, 298] width 2 height 6
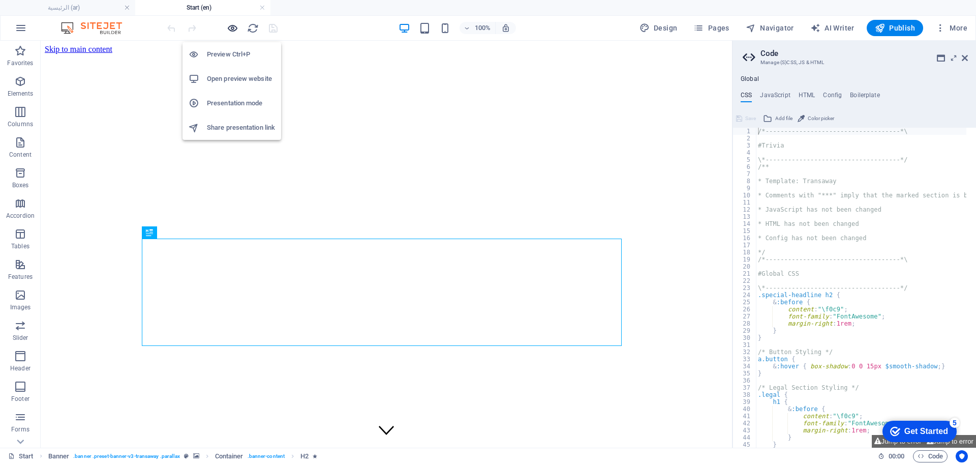
click at [236, 27] on icon "button" at bounding box center [233, 28] width 12 height 12
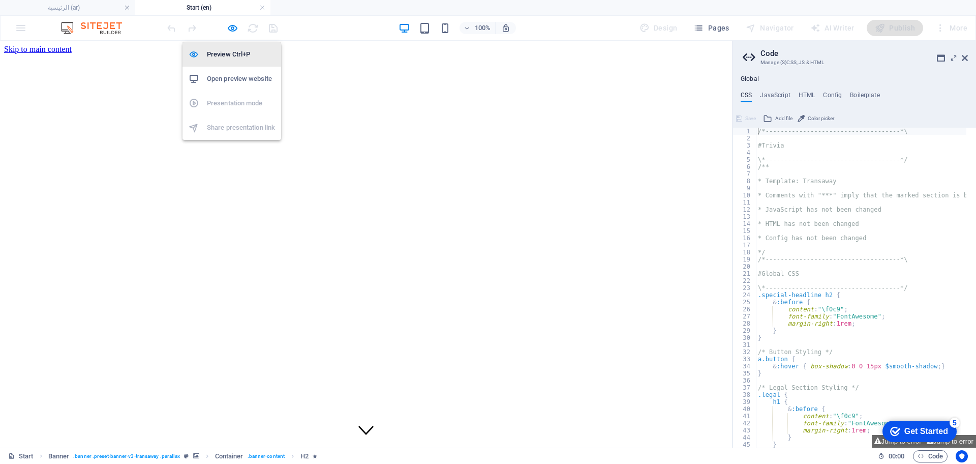
click at [235, 52] on h6 "Preview Ctrl+P" at bounding box center [241, 54] width 68 height 12
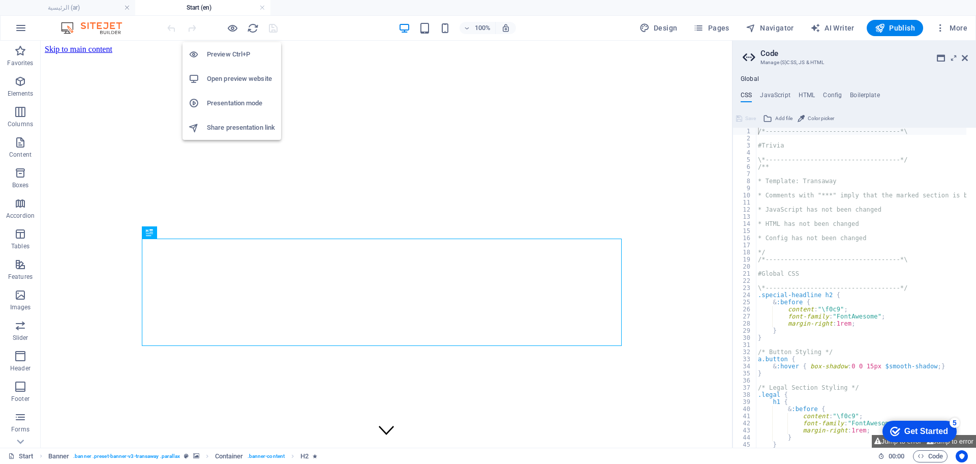
click at [235, 52] on h6 "Preview Ctrl+P" at bounding box center [241, 54] width 68 height 12
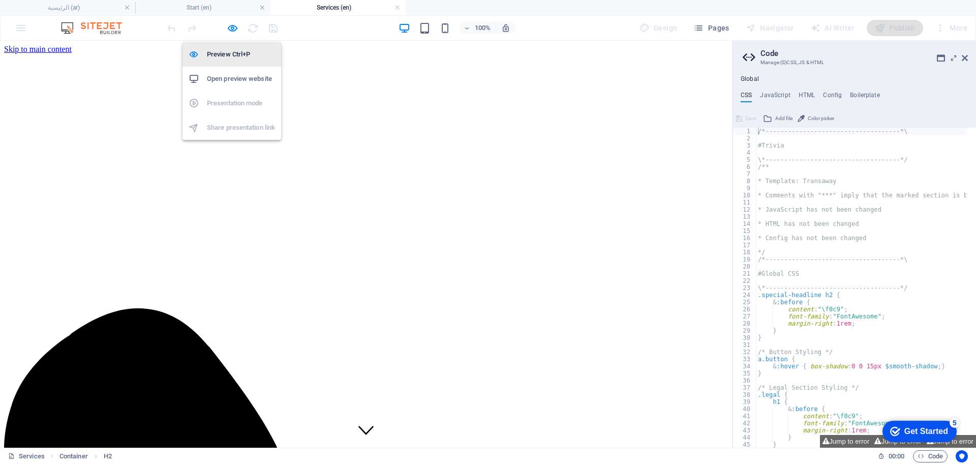
drag, startPoint x: 233, startPoint y: 28, endPoint x: 235, endPoint y: 54, distance: 25.5
click at [235, 54] on body "aljebalos.com الرئيسية (ar) Start (en) Services (en) Favorites Elements Columns…" at bounding box center [488, 232] width 976 height 464
click at [235, 54] on h6 "Preview Ctrl+P" at bounding box center [241, 54] width 68 height 12
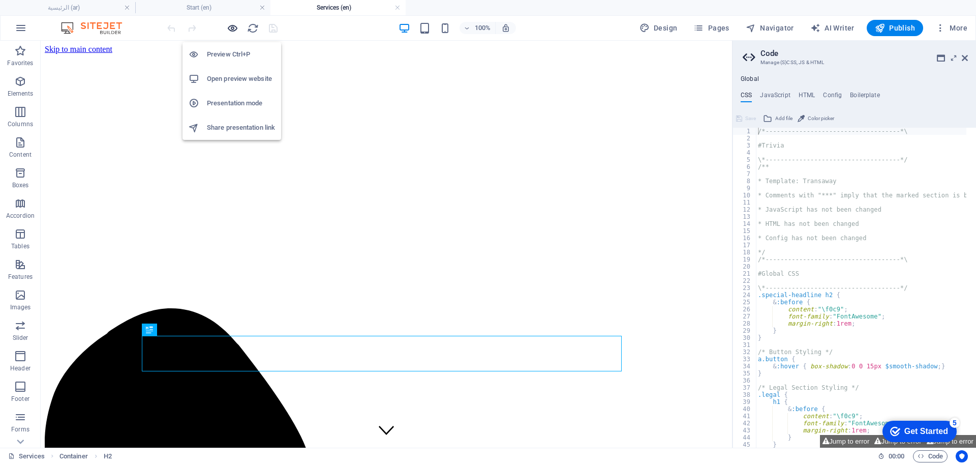
click at [230, 29] on icon "button" at bounding box center [233, 28] width 12 height 12
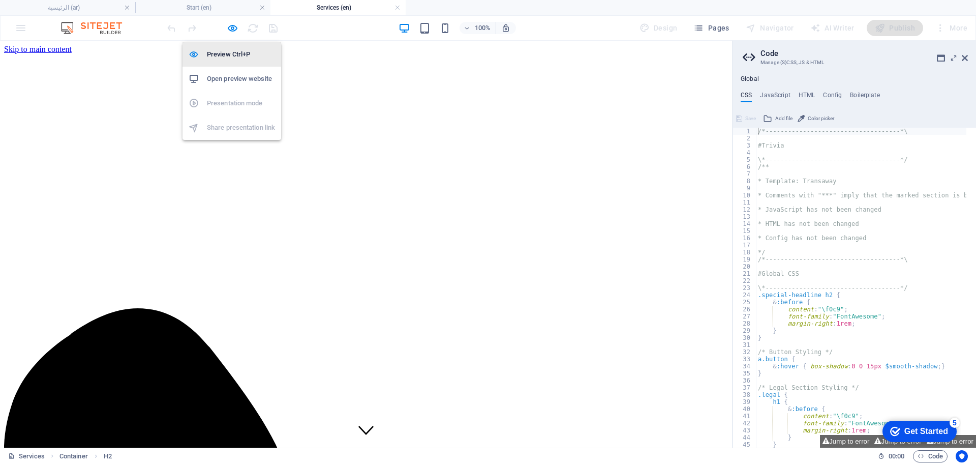
click at [230, 53] on h6 "Preview Ctrl+P" at bounding box center [241, 54] width 68 height 12
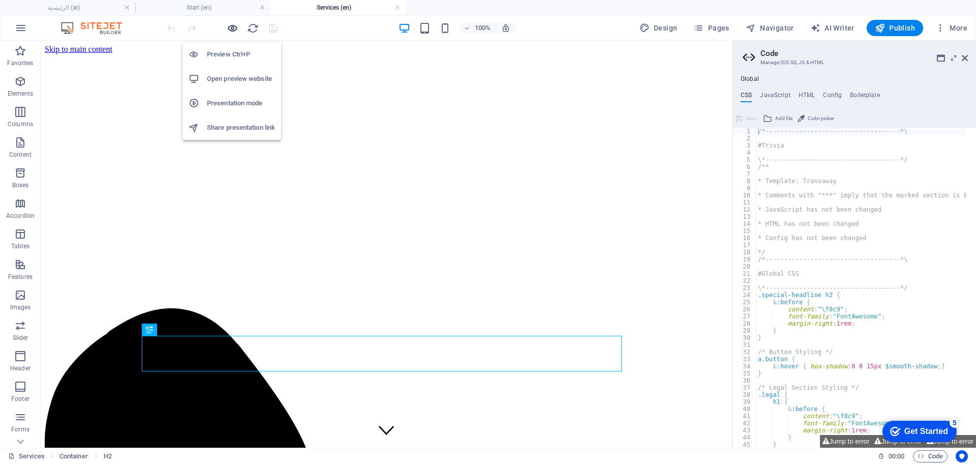
click at [227, 26] on icon "button" at bounding box center [233, 28] width 12 height 12
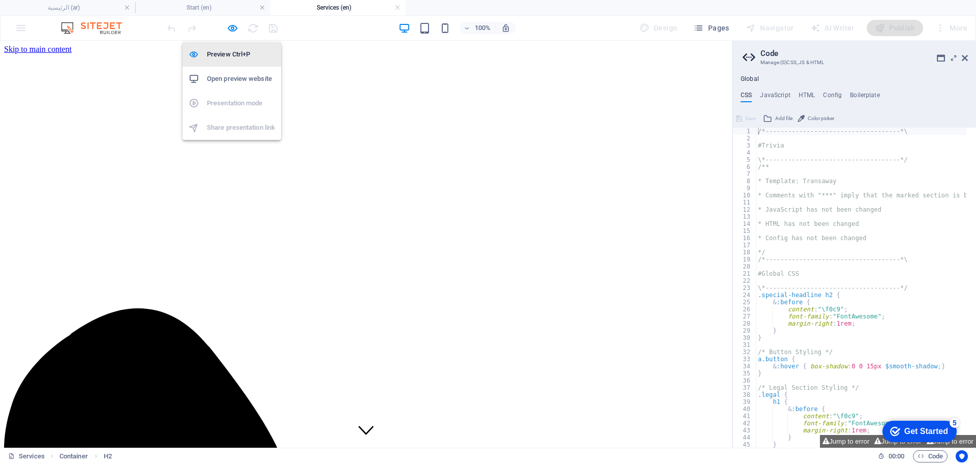
click at [227, 55] on h6 "Preview Ctrl+P" at bounding box center [241, 54] width 68 height 12
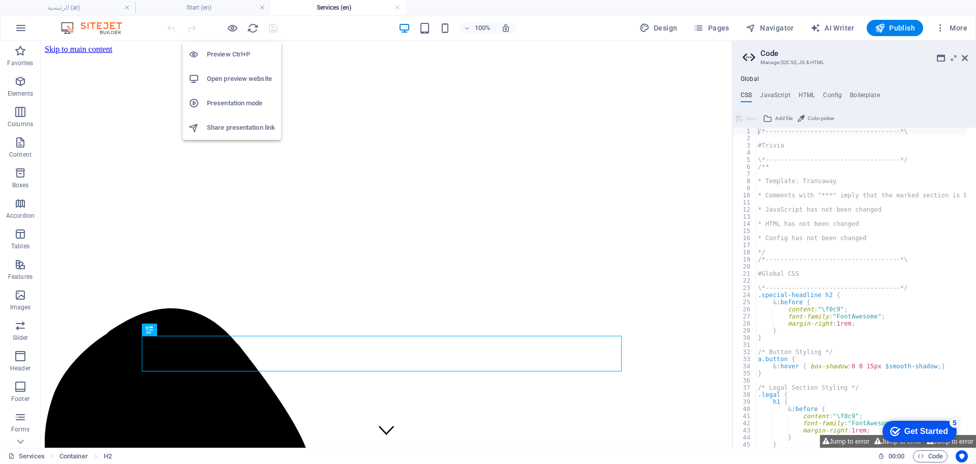
click at [229, 51] on h6 "Preview Ctrl+P" at bounding box center [241, 54] width 68 height 12
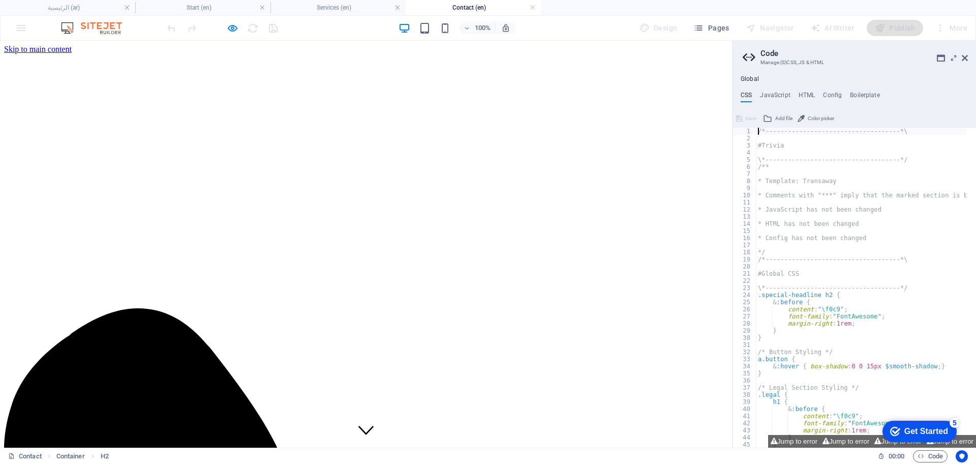
click at [713, 26] on span "Pages" at bounding box center [711, 28] width 36 height 10
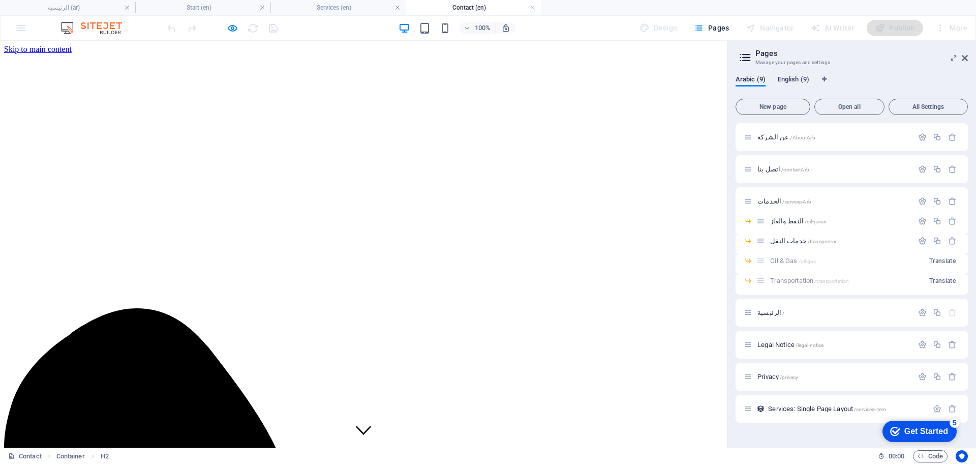
click at [799, 84] on span "English (9)" at bounding box center [794, 80] width 32 height 14
drag, startPoint x: 786, startPoint y: 208, endPoint x: 762, endPoint y: 159, distance: 55.5
click at [762, 159] on div "About /about Contact /contact Services /services Oil & Gas /oil-gas Transportat…" at bounding box center [851, 272] width 232 height 299
click at [764, 167] on span "Contact /contact" at bounding box center [778, 169] width 43 height 8
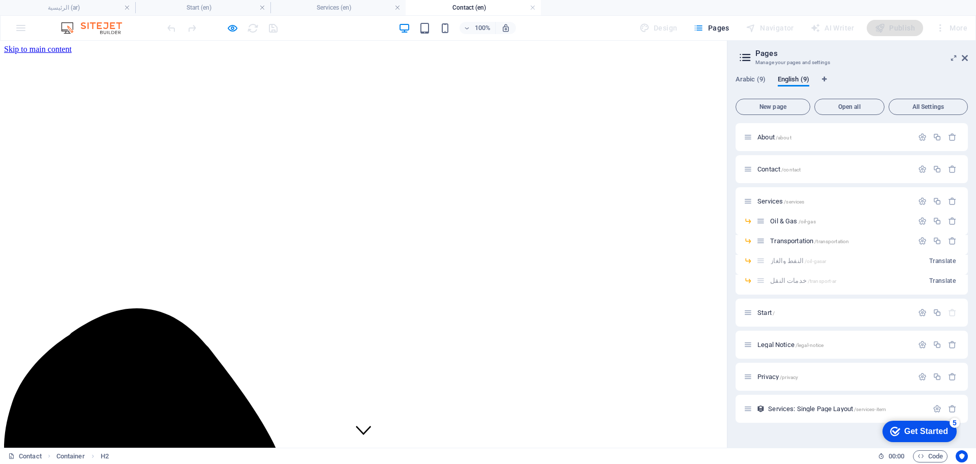
click at [237, 64] on li "Preview Ctrl+P" at bounding box center [231, 54] width 99 height 24
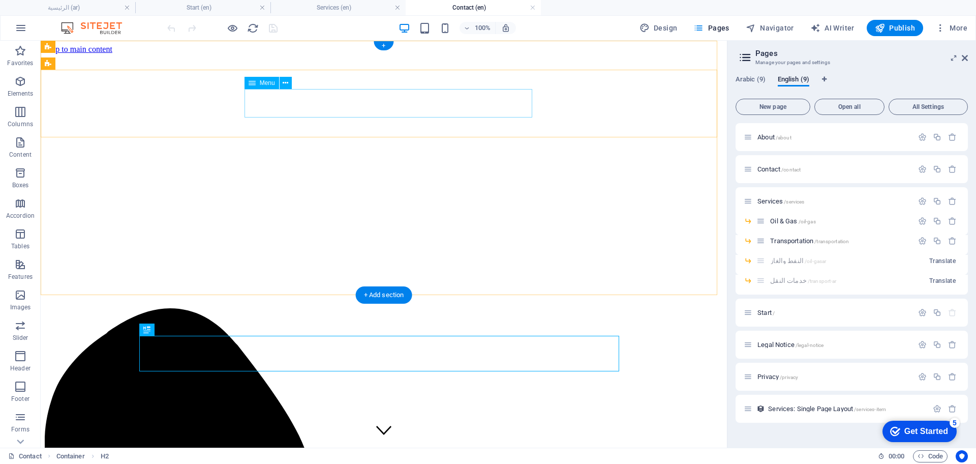
select select "13"
select select
select select "10"
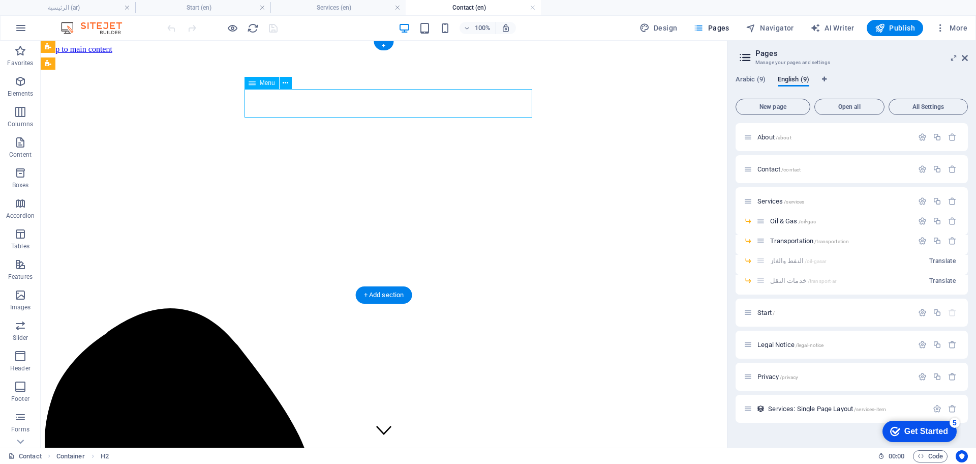
select select
select select "9"
select select
select select "8"
select select
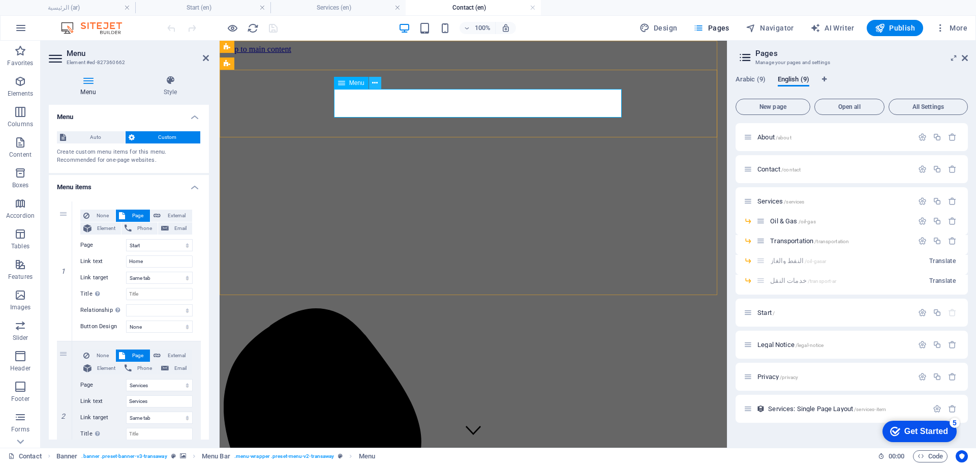
click at [378, 85] on button at bounding box center [375, 83] width 12 height 12
click at [372, 85] on icon at bounding box center [375, 83] width 6 height 11
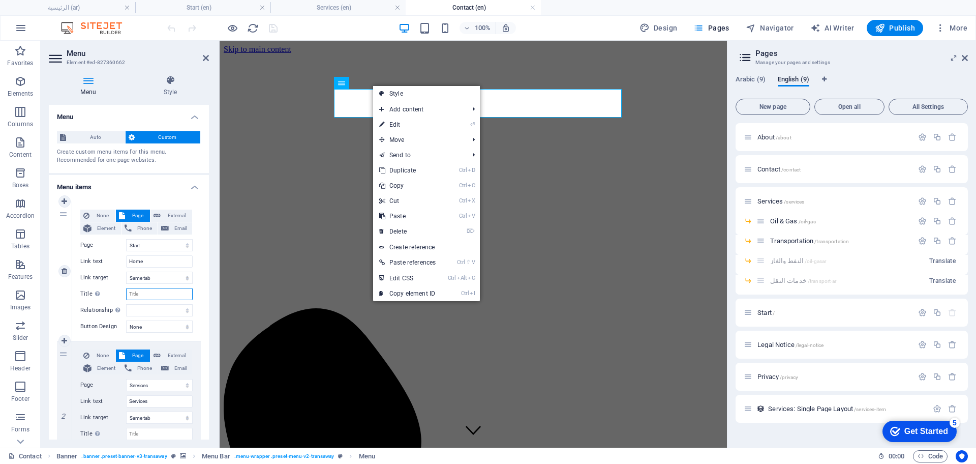
click at [187, 295] on input "Title Additional link description, should not be the same as the link text. The…" at bounding box center [159, 294] width 67 height 12
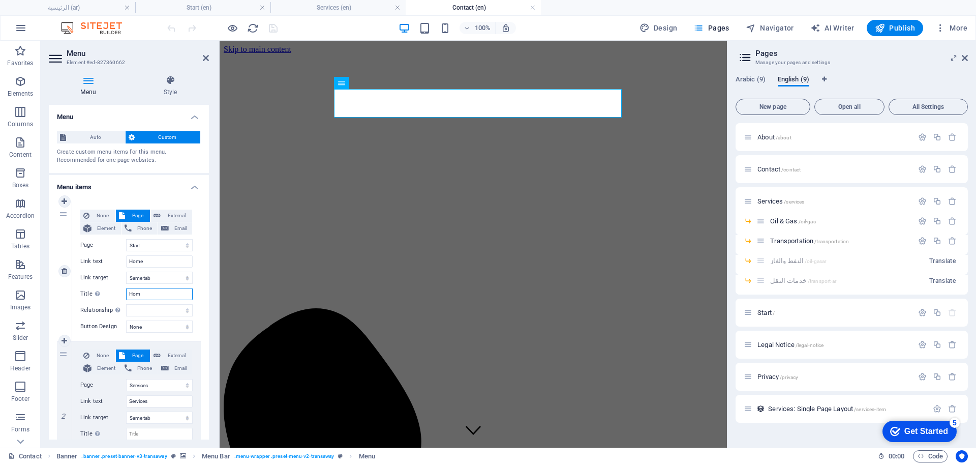
type input "Home"
select select
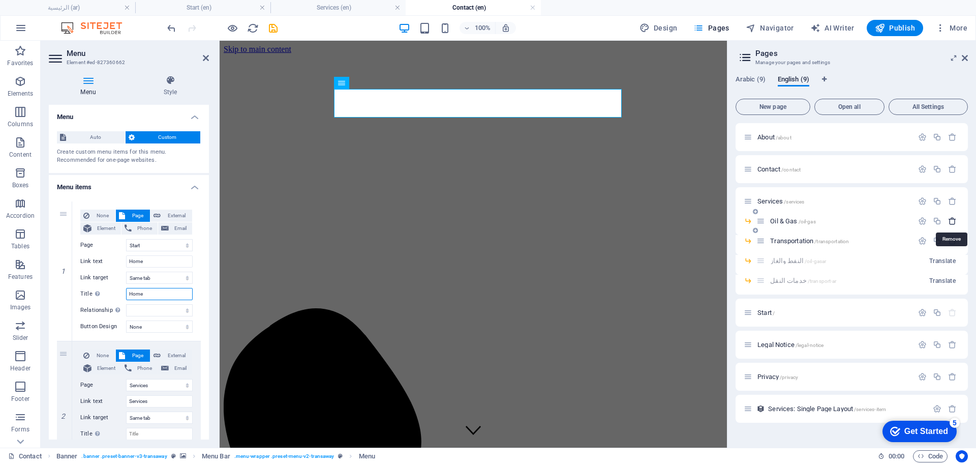
type input "Home"
click at [953, 220] on icon "button" at bounding box center [952, 221] width 9 height 9
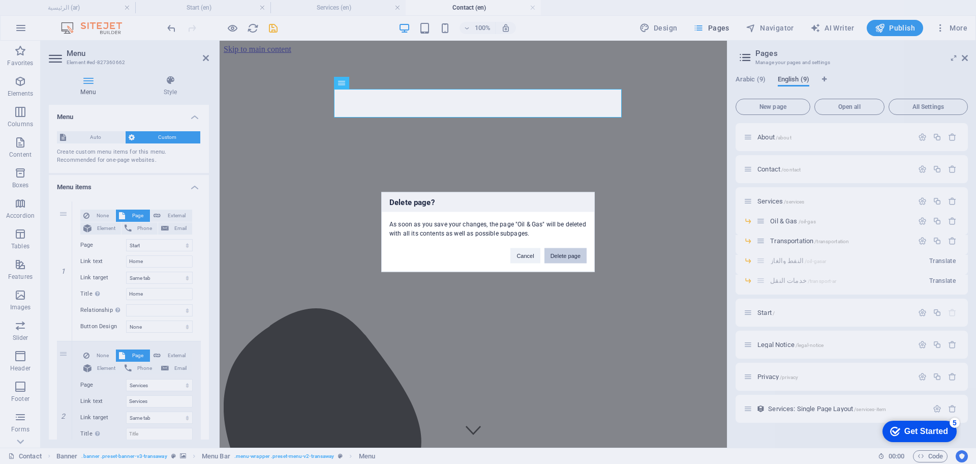
drag, startPoint x: 577, startPoint y: 256, endPoint x: 412, endPoint y: 206, distance: 172.9
click at [577, 256] on button "Delete page" at bounding box center [565, 255] width 42 height 15
select select "13"
select select "10"
select select "9"
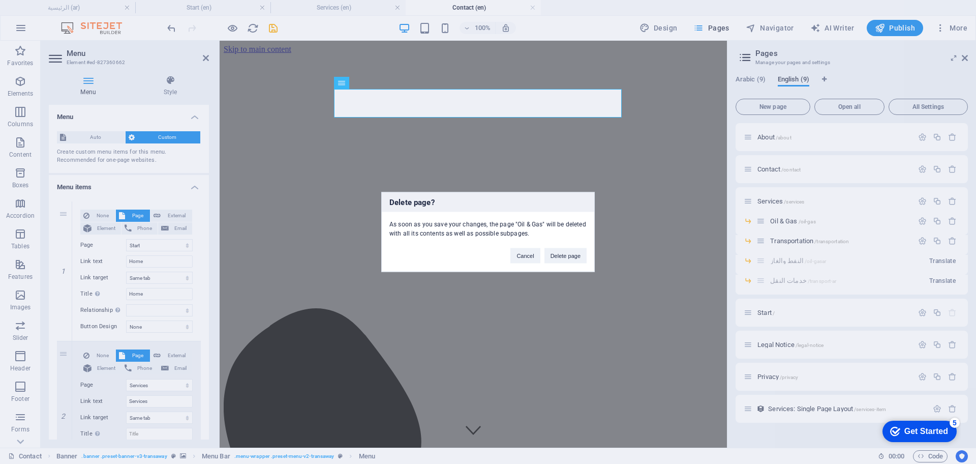
select select "8"
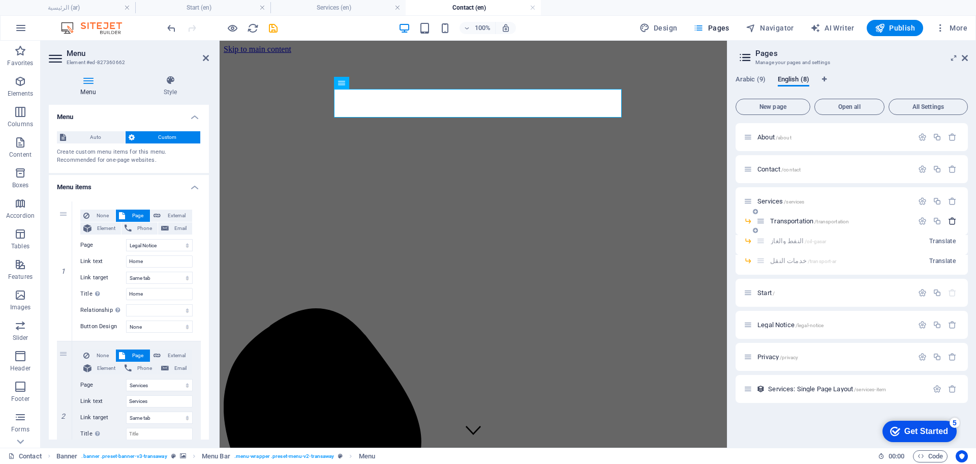
click at [955, 222] on icon "button" at bounding box center [952, 221] width 9 height 9
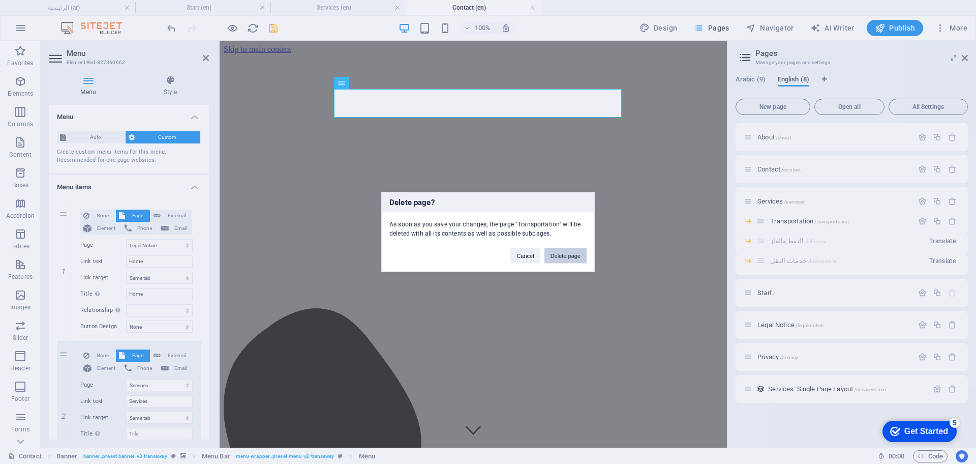
click at [577, 258] on button "Delete page" at bounding box center [565, 255] width 42 height 15
select select "10"
select select "9"
select select "8"
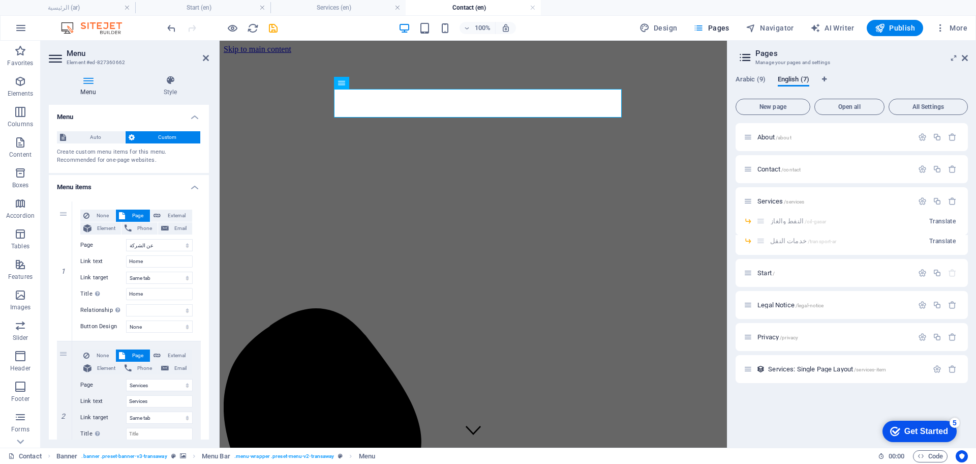
click at [761, 221] on div "النفط والغاز /oil-gasar Translate" at bounding box center [851, 225] width 232 height 20
click at [956, 199] on icon "button" at bounding box center [952, 201] width 9 height 9
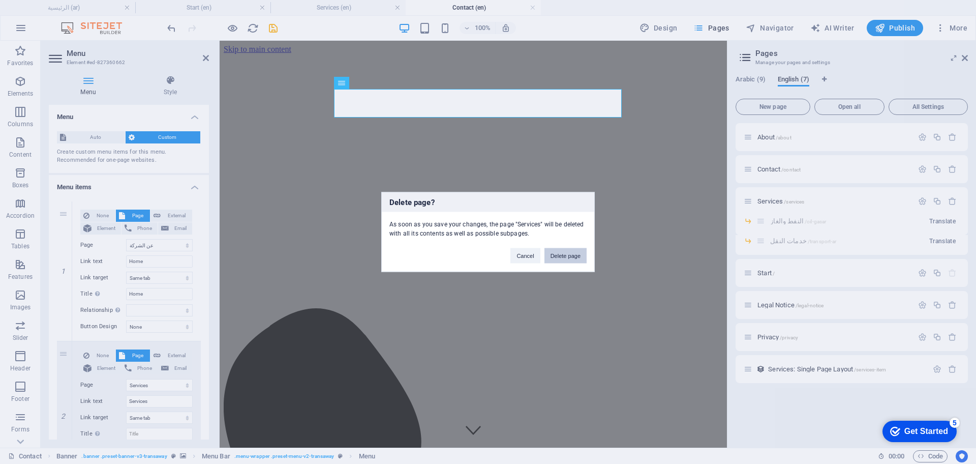
click at [562, 256] on button "Delete page" at bounding box center [565, 255] width 42 height 15
select select
select select "10"
select select "9"
select select "8"
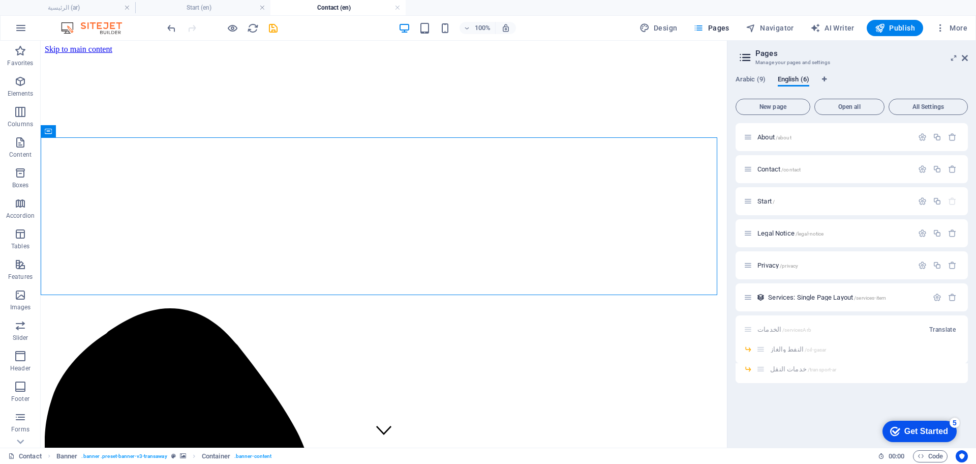
click at [765, 325] on div "الخدمات /servicesArb Translate" at bounding box center [851, 329] width 232 height 28
click at [786, 107] on span "New page" at bounding box center [773, 107] width 66 height 6
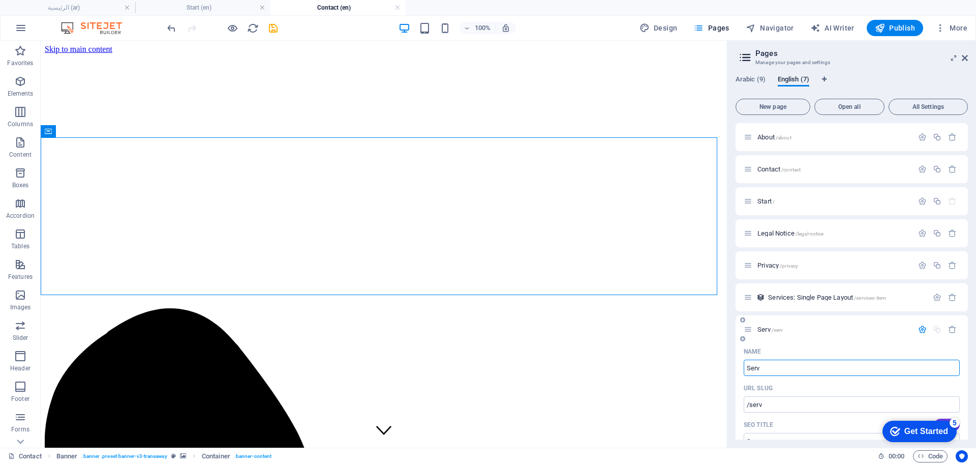
type input "Serv"
type input "/serv"
type input "Services"
type input "/services"
click at [808, 409] on input "/services" at bounding box center [852, 404] width 216 height 16
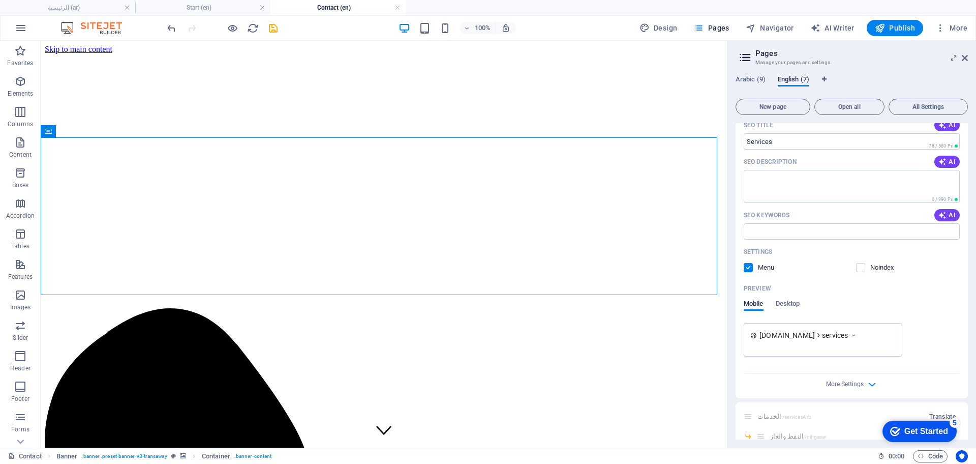
scroll to position [334, 0]
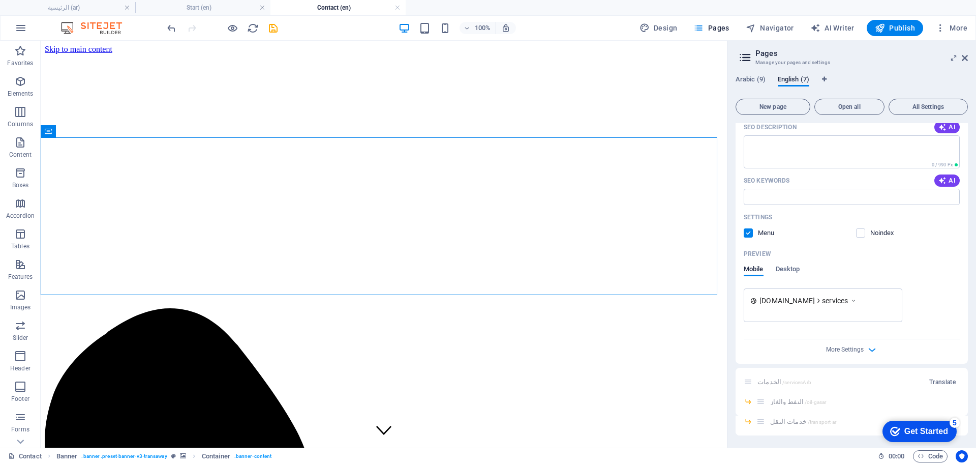
drag, startPoint x: 966, startPoint y: 234, endPoint x: 73, endPoint y: 21, distance: 917.5
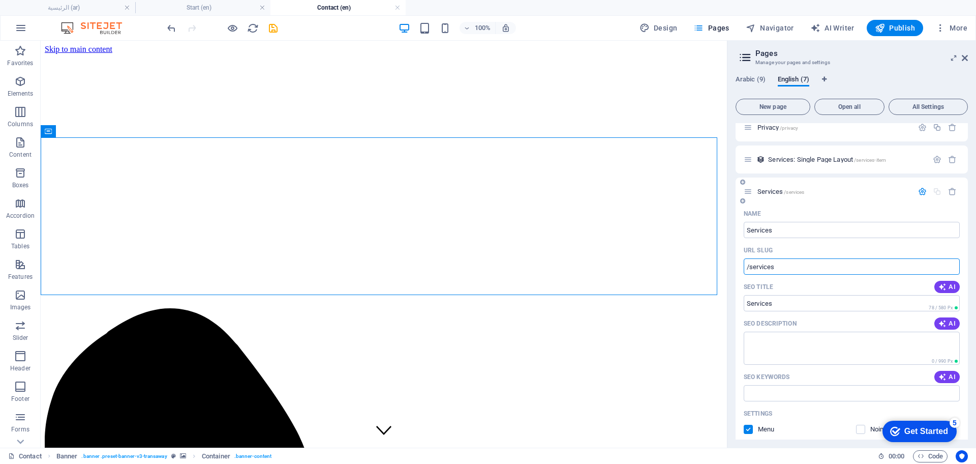
scroll to position [136, 0]
click at [760, 189] on div "Services /services" at bounding box center [828, 194] width 169 height 12
click at [760, 192] on span "Services /services" at bounding box center [780, 194] width 47 height 8
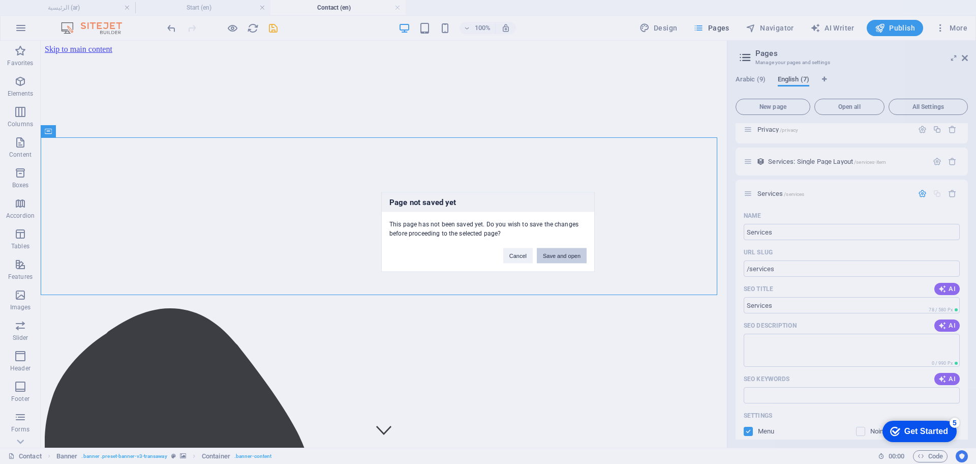
click at [554, 257] on button "Save and open" at bounding box center [562, 255] width 50 height 15
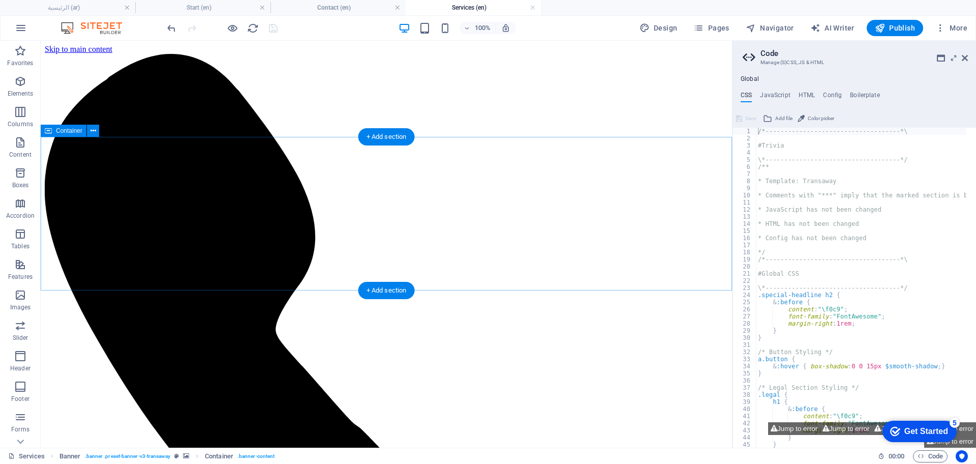
scroll to position [0, 0]
